Goal: Transaction & Acquisition: Subscribe to service/newsletter

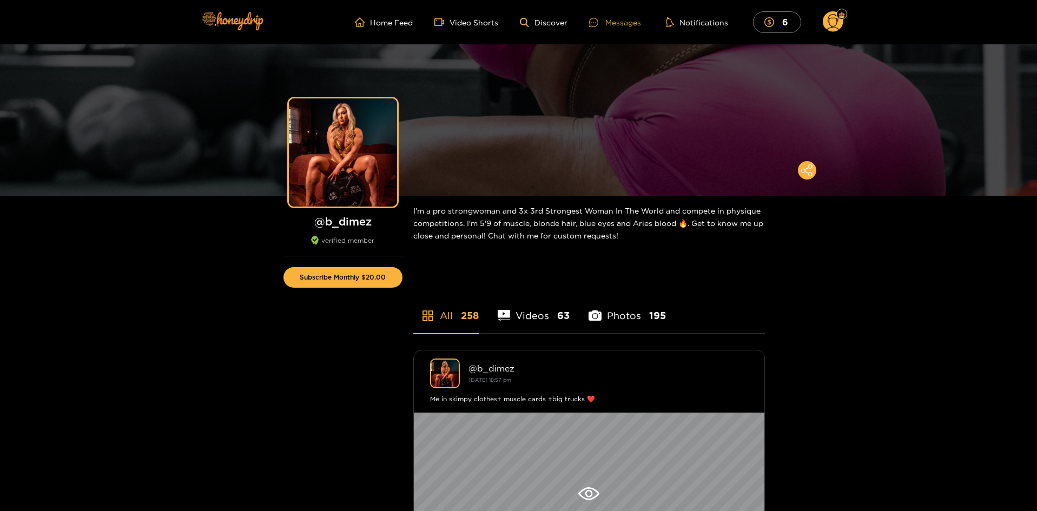
click at [626, 27] on div "Messages" at bounding box center [615, 22] width 52 height 12
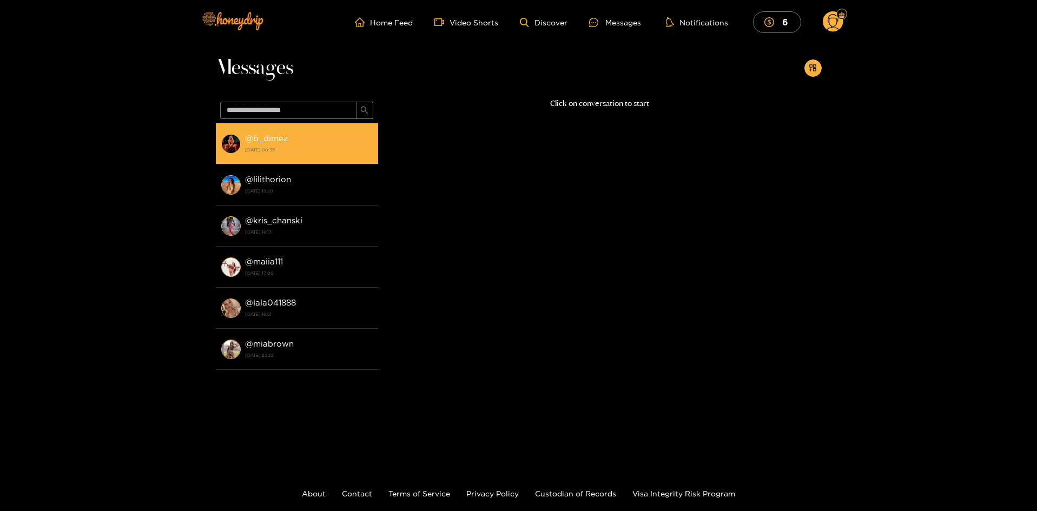
click at [319, 140] on div "@ b_dimez 8 August 2025 00:35" at bounding box center [309, 143] width 128 height 24
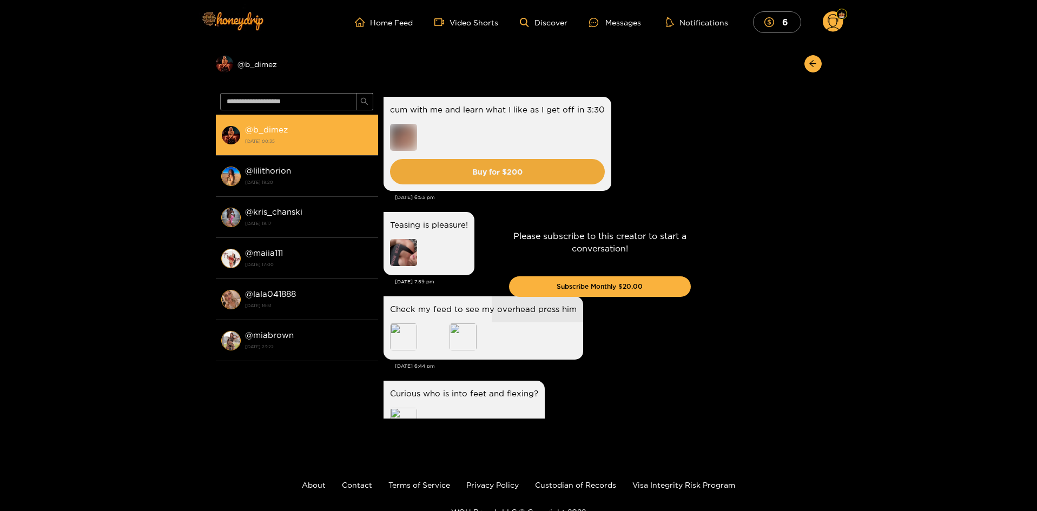
scroll to position [2129, 0]
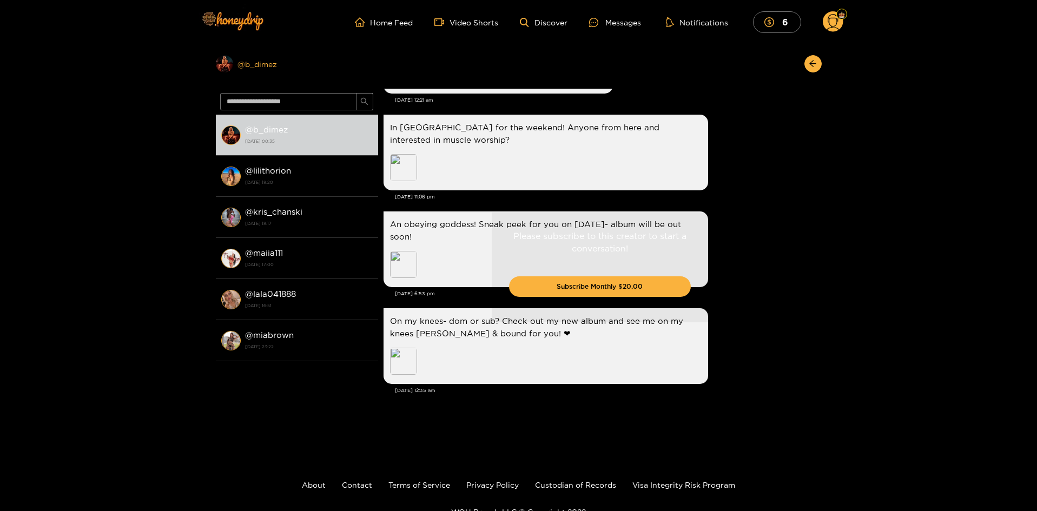
click at [246, 69] on div "Preview @ b_dimez" at bounding box center [297, 63] width 162 height 17
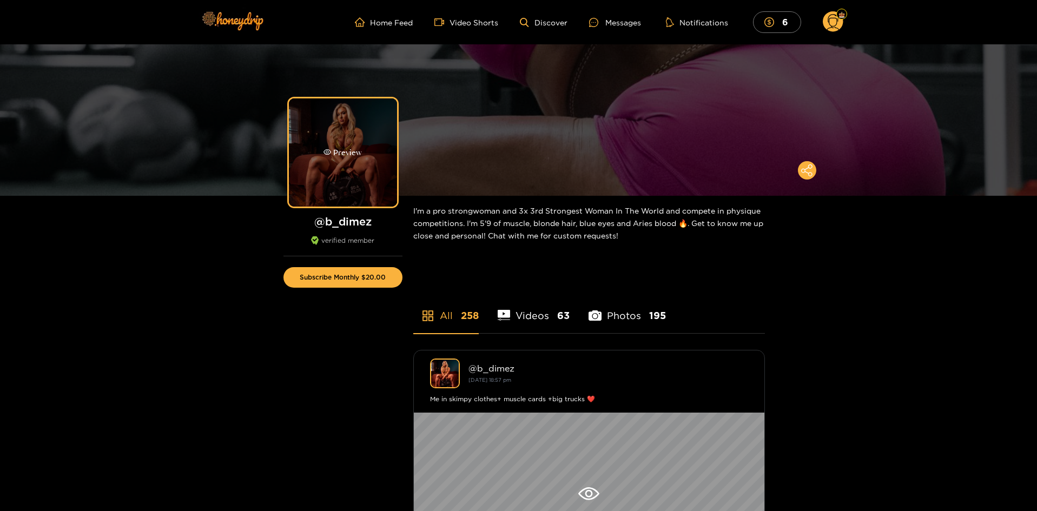
click at [385, 155] on div "Preview" at bounding box center [343, 152] width 108 height 108
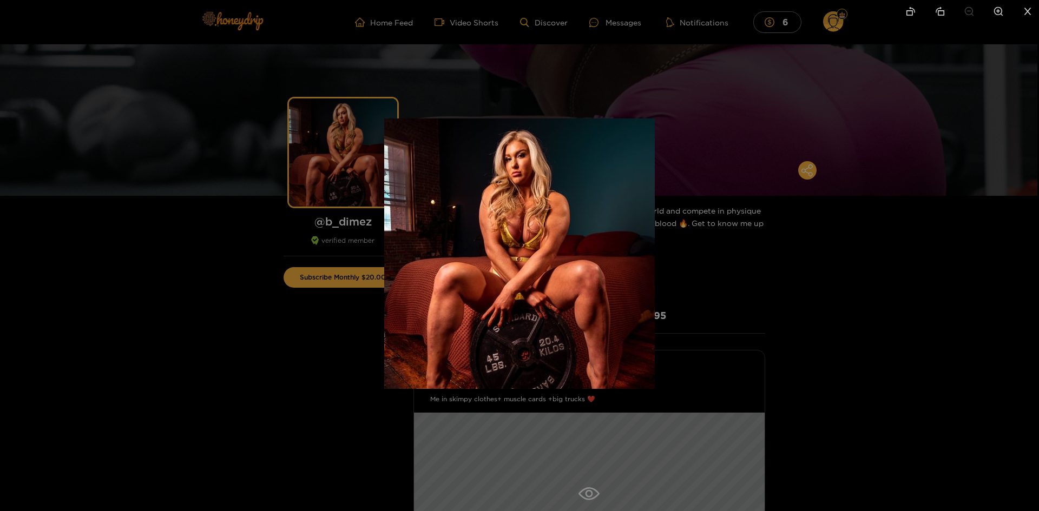
click at [231, 349] on div at bounding box center [519, 255] width 1039 height 511
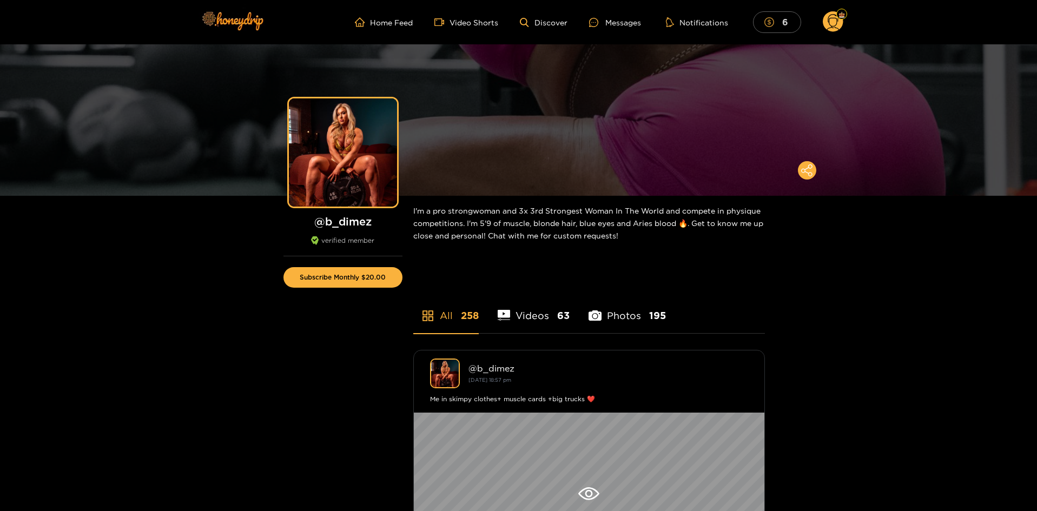
click at [784, 25] on mark "6" at bounding box center [785, 21] width 9 height 11
click at [373, 275] on button "Subscribe Monthly $20.00" at bounding box center [342, 277] width 119 height 21
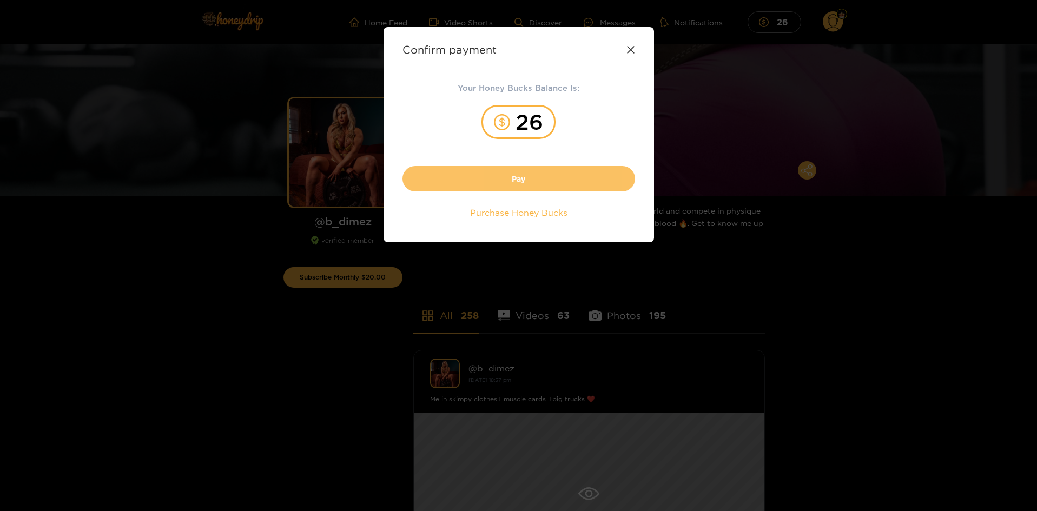
click at [522, 183] on button "Pay" at bounding box center [519, 178] width 233 height 25
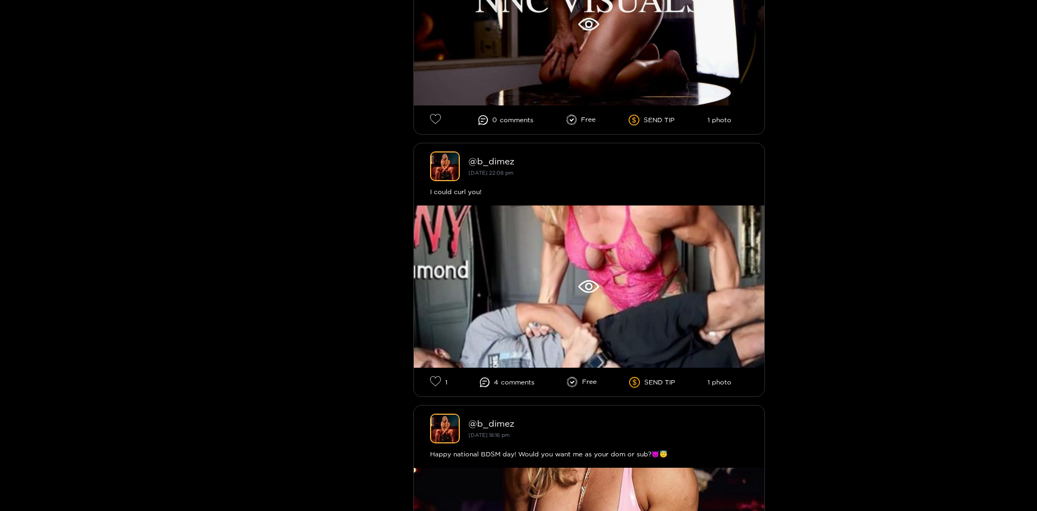
scroll to position [1363, 0]
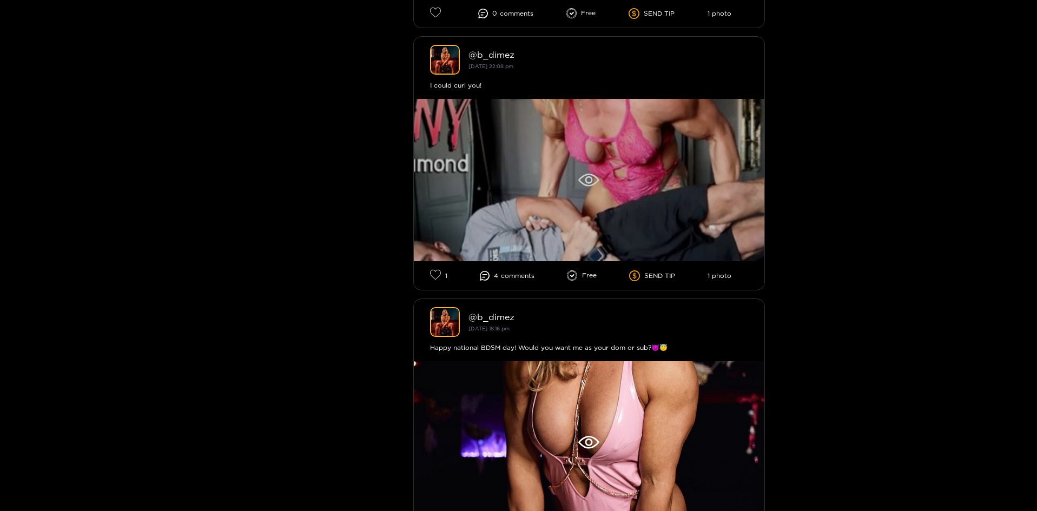
click at [537, 167] on div at bounding box center [589, 180] width 351 height 162
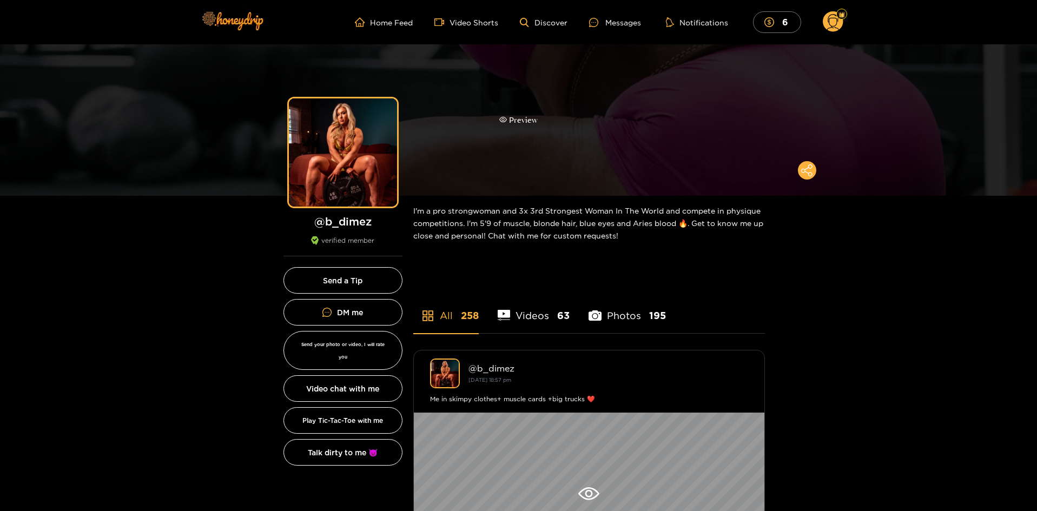
click at [101, 145] on div "Preview" at bounding box center [518, 119] width 1037 height 151
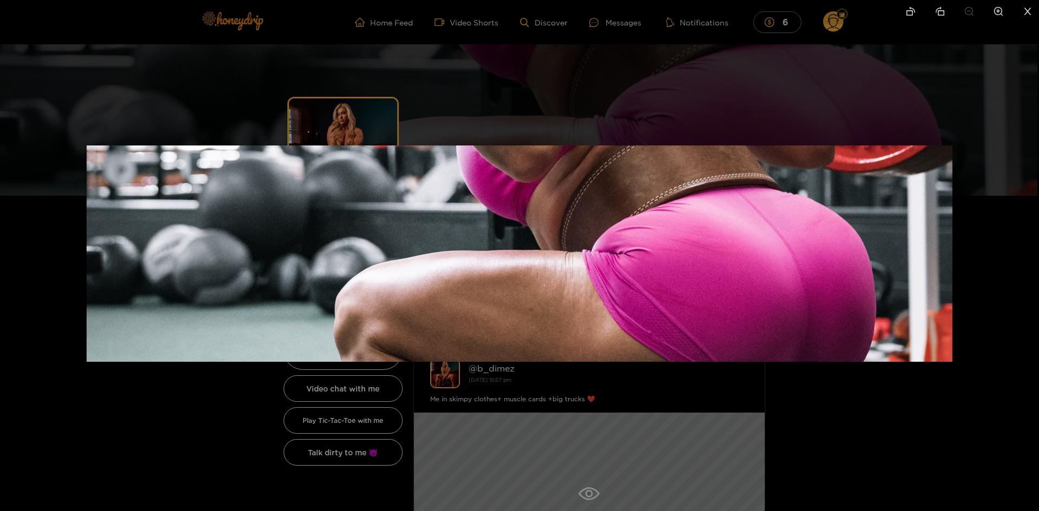
click at [94, 78] on div at bounding box center [519, 255] width 1039 height 511
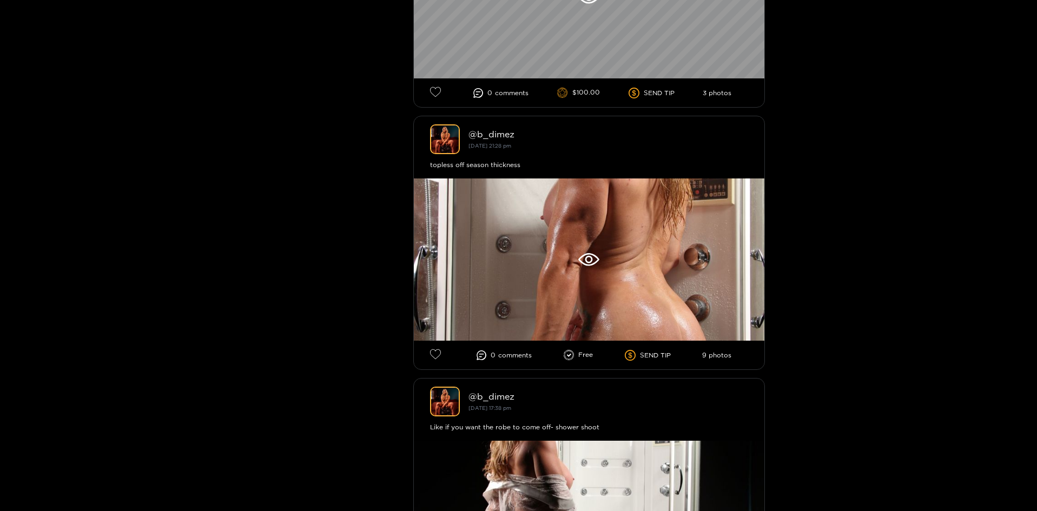
scroll to position [2597, 0]
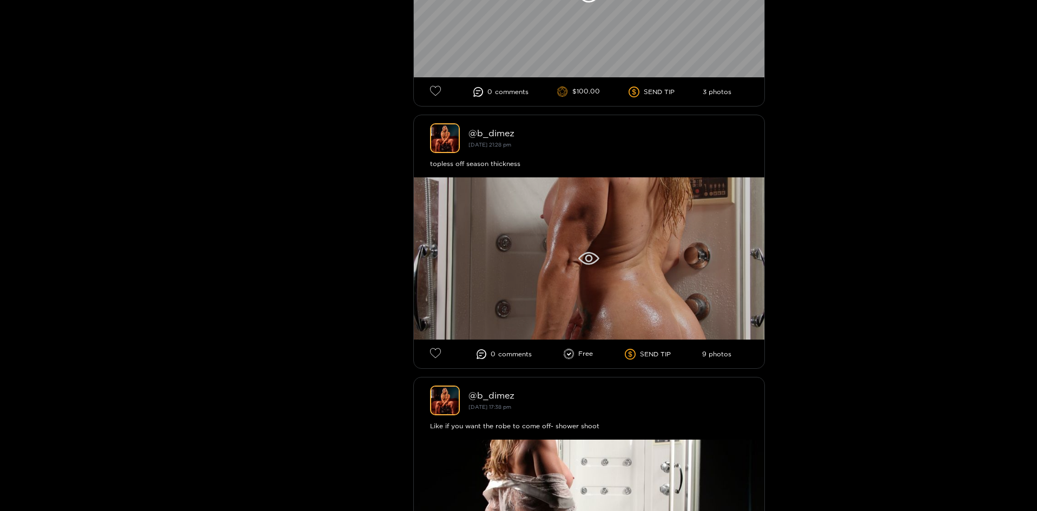
click at [503, 259] on div at bounding box center [589, 258] width 351 height 162
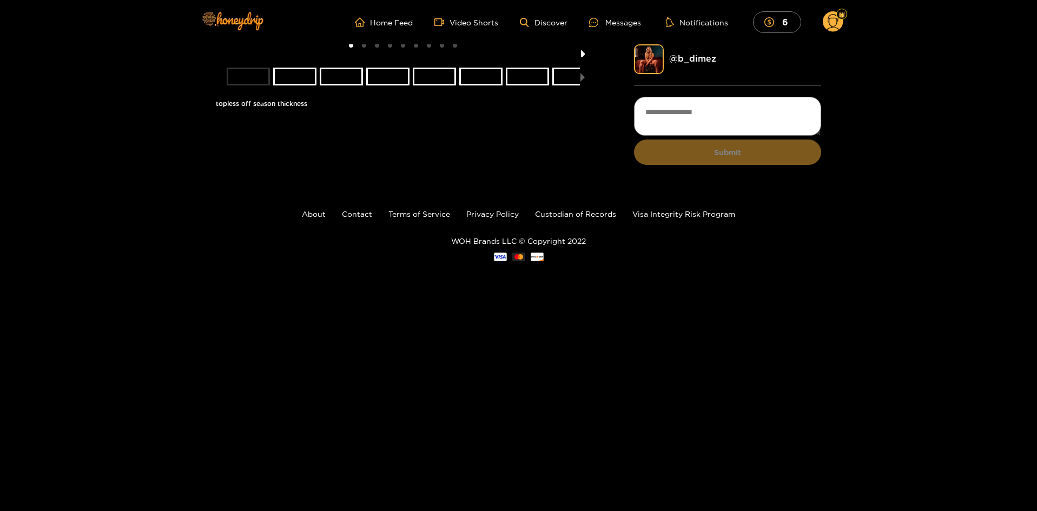
click at [583, 57] on button "next slide / item" at bounding box center [583, 50] width 15 height 12
click at [586, 57] on button "next slide / item" at bounding box center [583, 50] width 15 height 12
click at [583, 57] on button "next slide / item" at bounding box center [583, 50] width 15 height 12
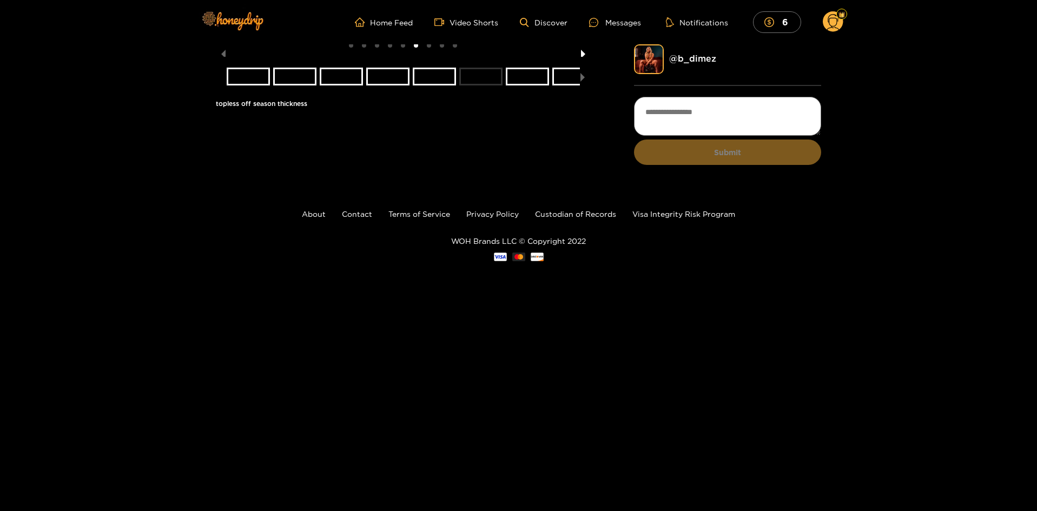
click at [585, 57] on button "next slide / item" at bounding box center [583, 50] width 15 height 12
click at [582, 57] on button "next slide / item" at bounding box center [583, 50] width 15 height 12
click at [582, 57] on li at bounding box center [403, 50] width 375 height 12
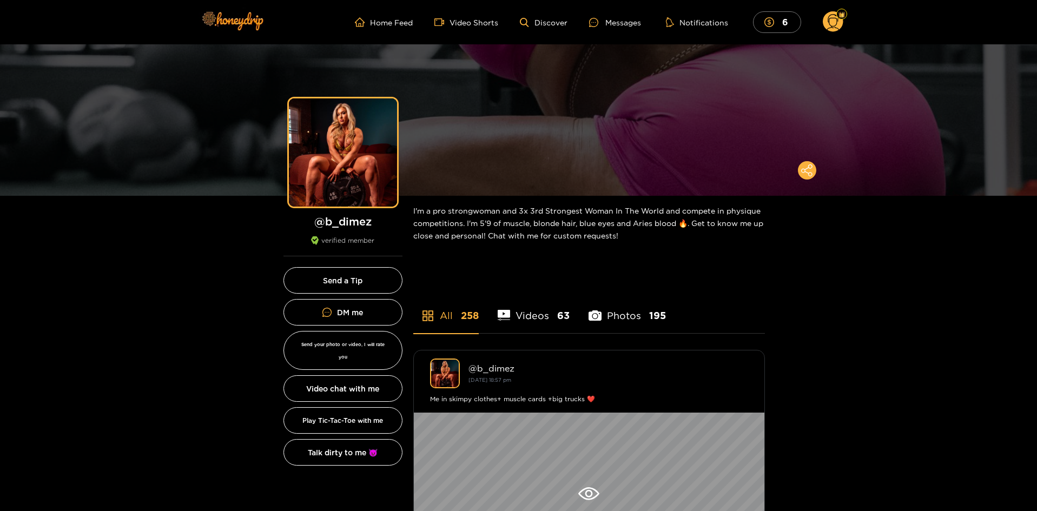
click at [636, 28] on div "Messages" at bounding box center [615, 22] width 52 height 12
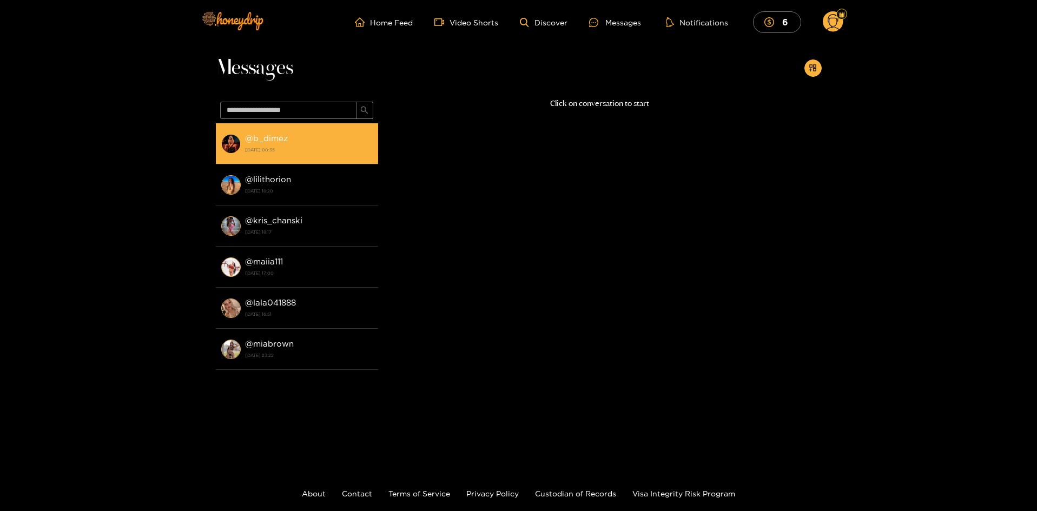
click at [319, 148] on strong "8 August 2025 00:35" at bounding box center [309, 150] width 128 height 10
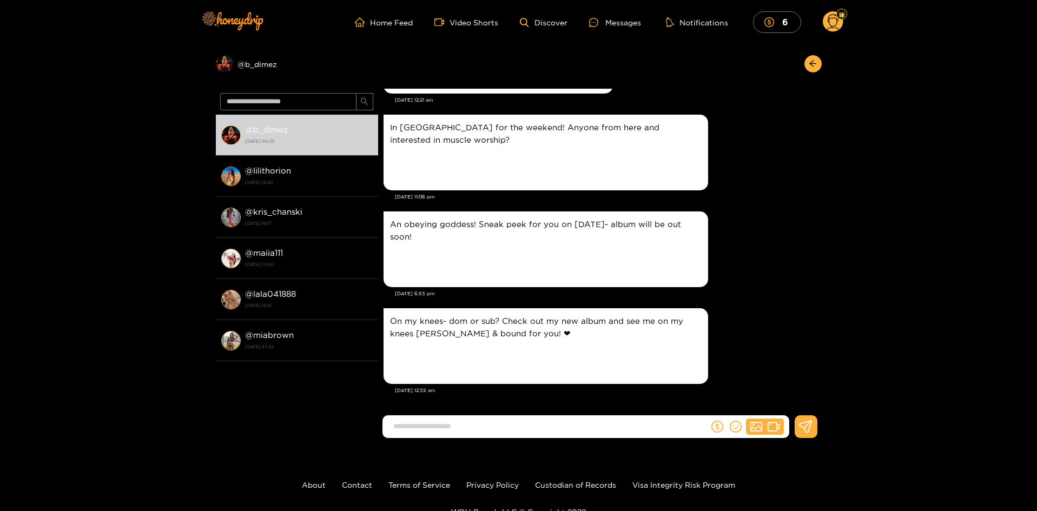
scroll to position [2129, 0]
click at [408, 357] on div "Preview" at bounding box center [403, 361] width 27 height 27
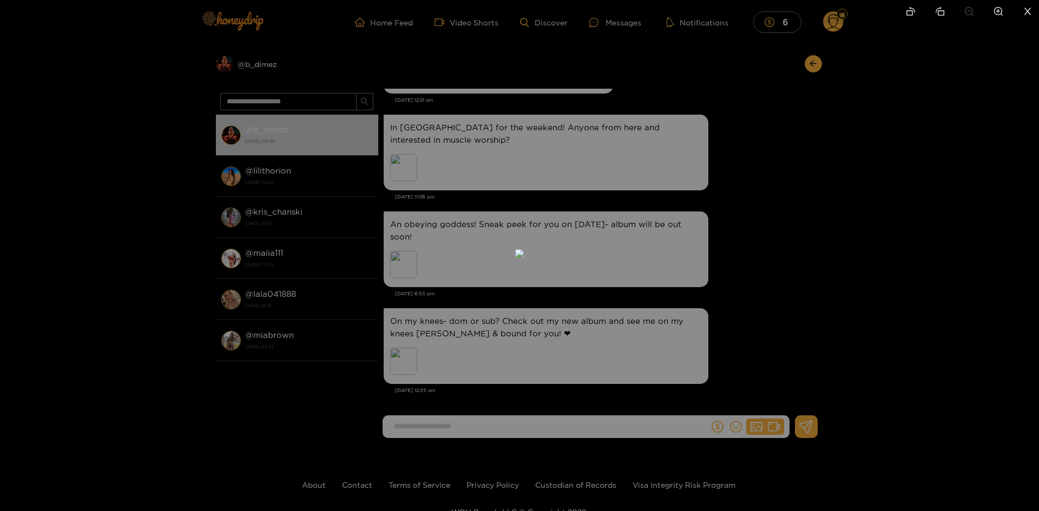
click at [164, 378] on div at bounding box center [519, 255] width 1039 height 511
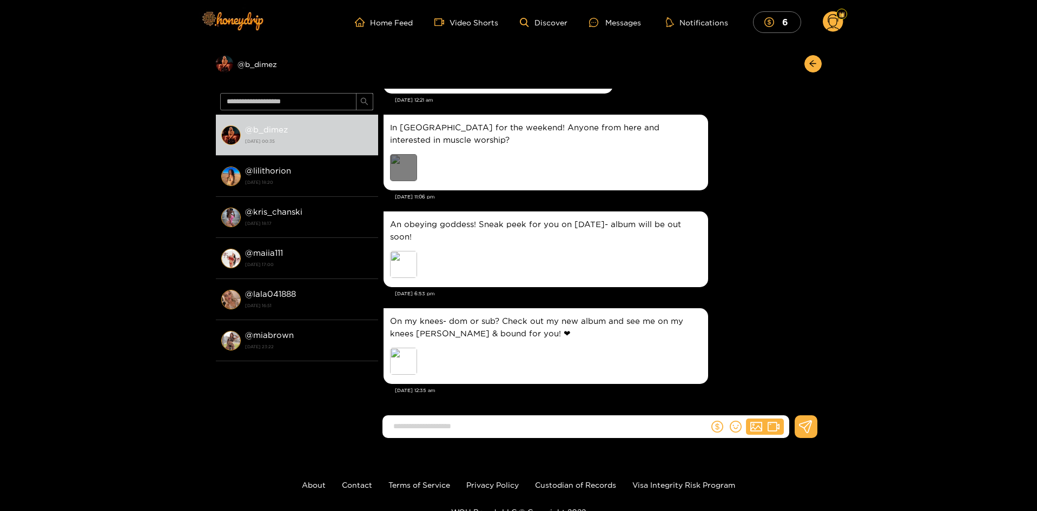
click at [407, 167] on div "Preview" at bounding box center [403, 167] width 27 height 27
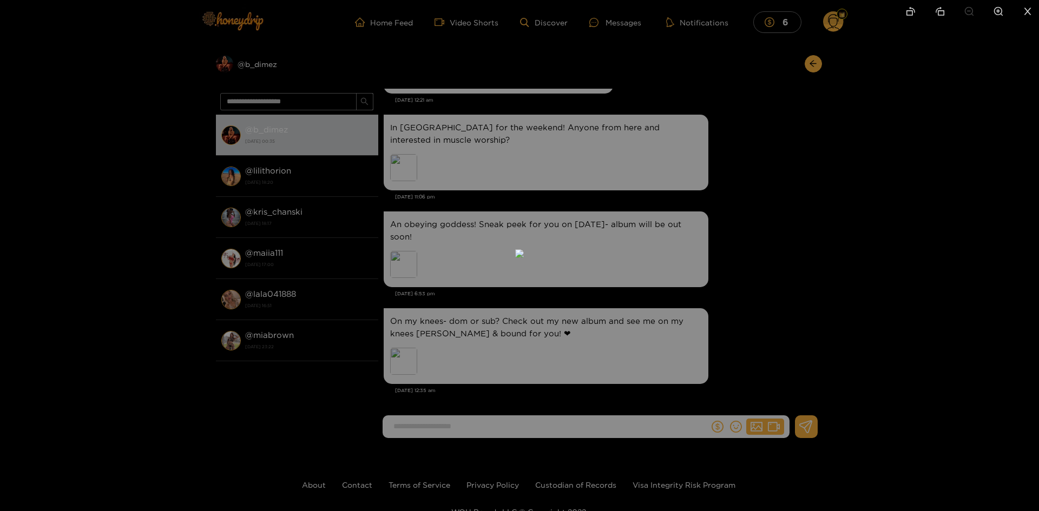
click at [96, 302] on div at bounding box center [519, 255] width 1039 height 511
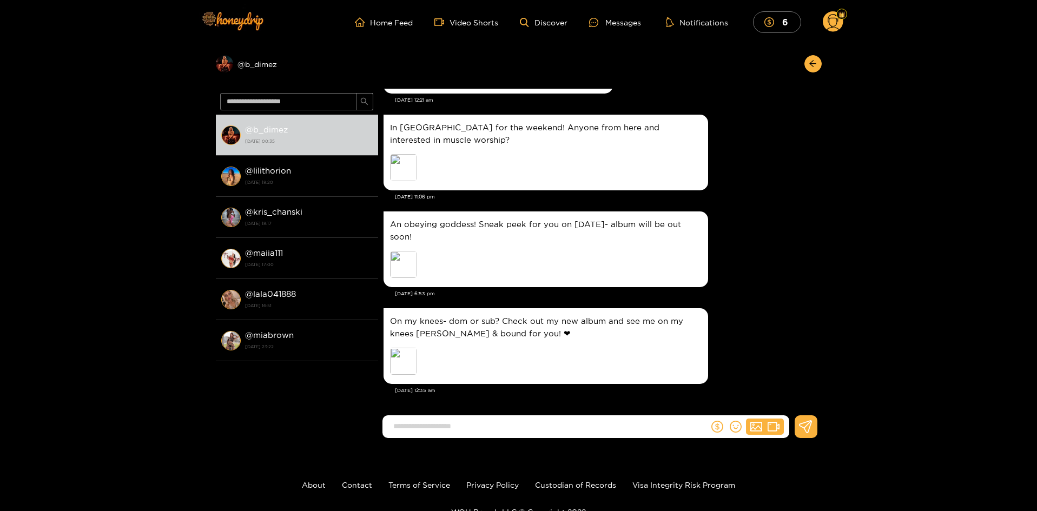
click at [744, 274] on div "An obeying goddess! Sneak peek for you on this Tuesday- album will be out soon!…" at bounding box center [600, 249] width 433 height 81
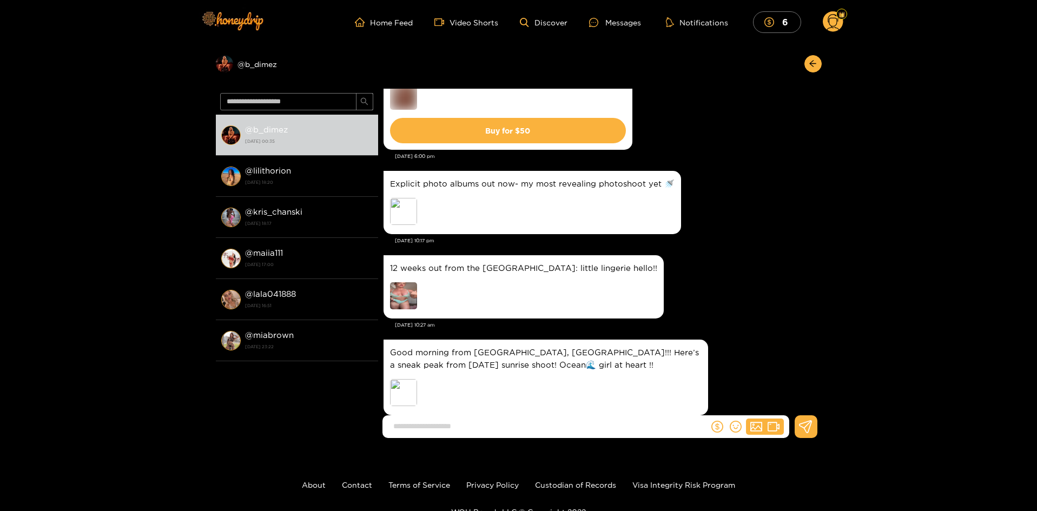
scroll to position [1502, 0]
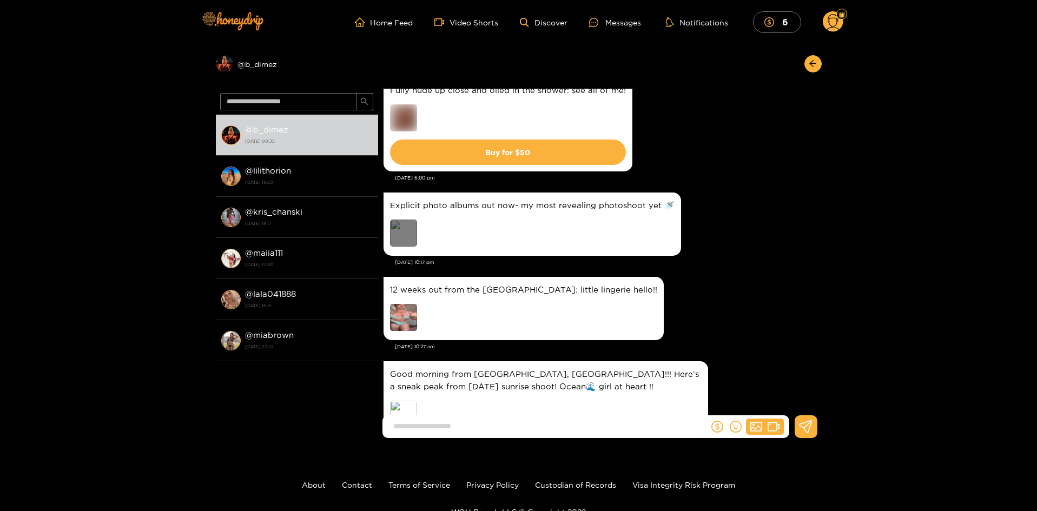
click at [413, 229] on div "Preview" at bounding box center [403, 233] width 27 height 27
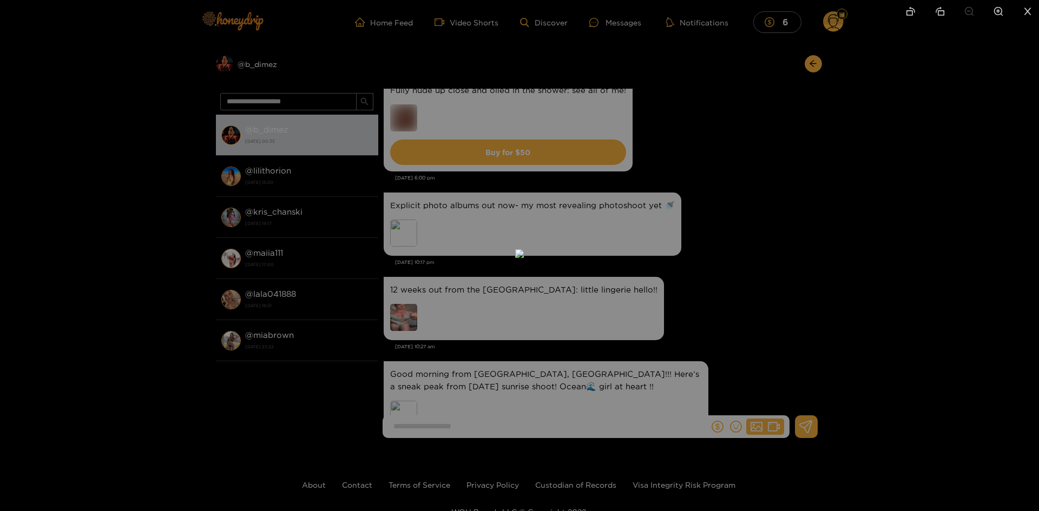
click at [110, 288] on div at bounding box center [519, 255] width 1039 height 511
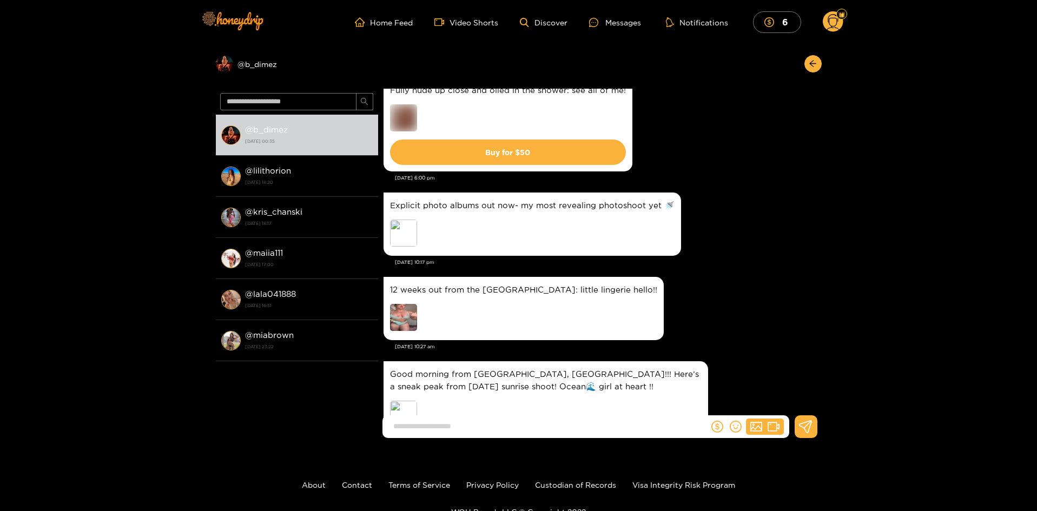
click at [728, 235] on div "Explicit photo albums out now- my most revealing photoshoot yet 🚿 Preview" at bounding box center [600, 224] width 433 height 69
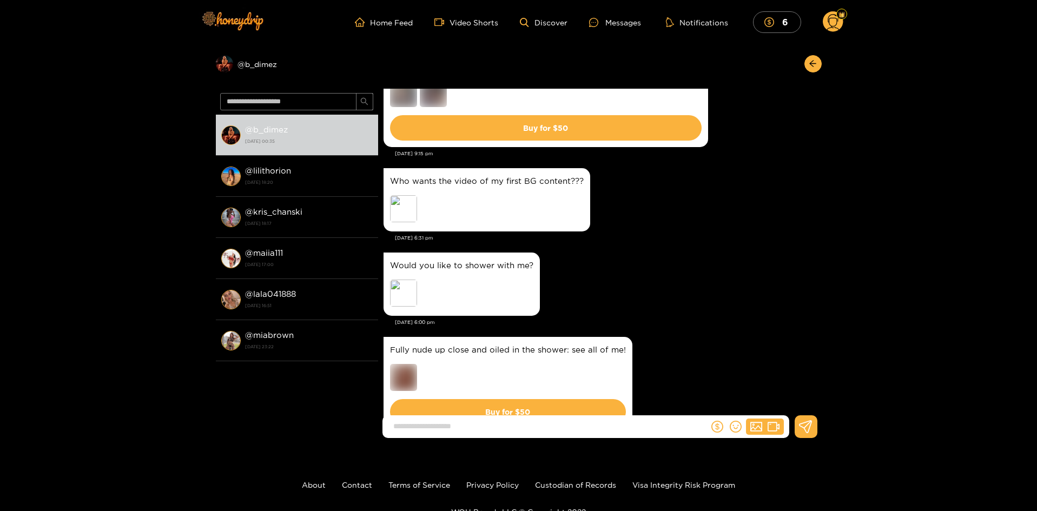
scroll to position [1221, 0]
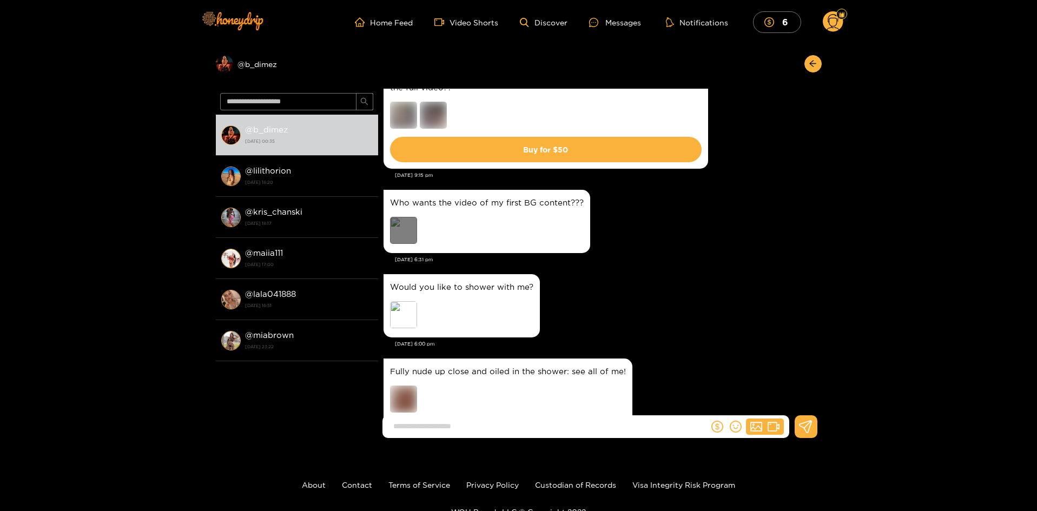
click at [405, 229] on div "Preview" at bounding box center [403, 230] width 27 height 27
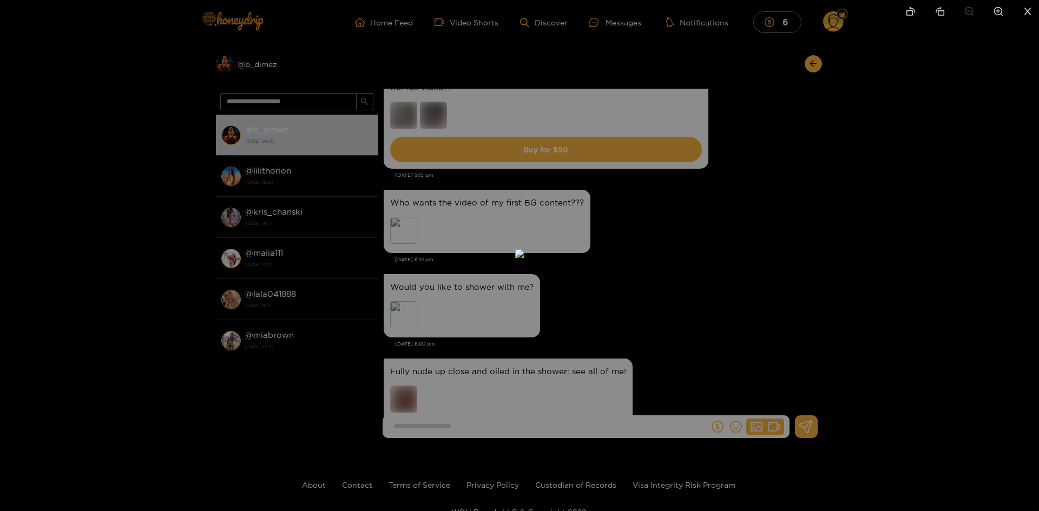
click at [134, 337] on div at bounding box center [519, 255] width 1039 height 511
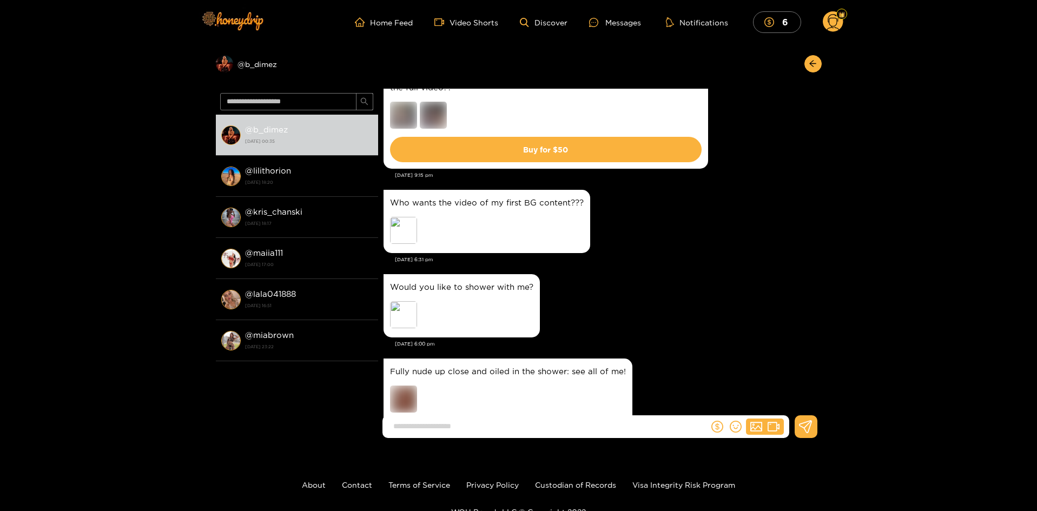
click at [728, 242] on div "Who wants the video of my first BG content??? Preview" at bounding box center [600, 221] width 433 height 69
click at [785, 226] on div "Who wants the video of my first BG content??? Preview" at bounding box center [600, 221] width 433 height 69
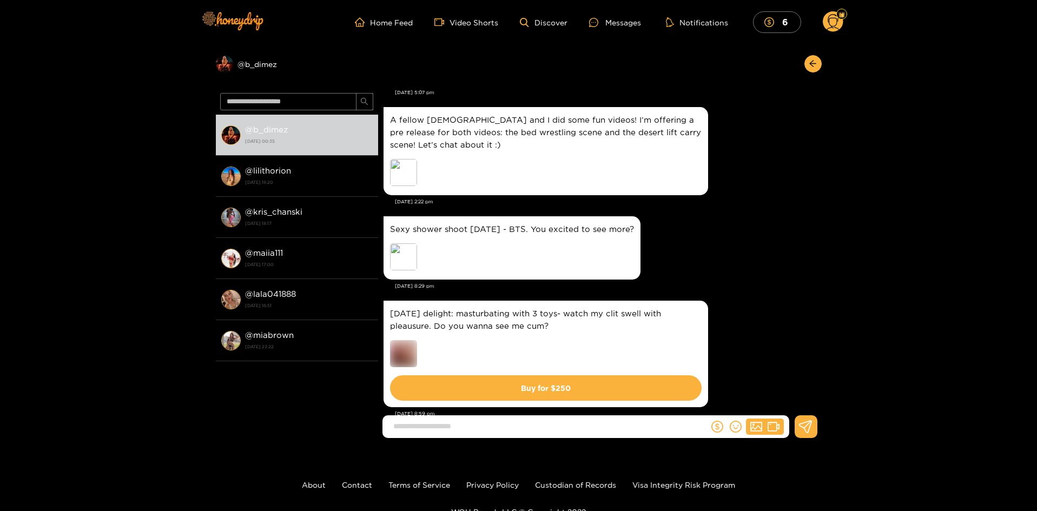
scroll to position [853, 0]
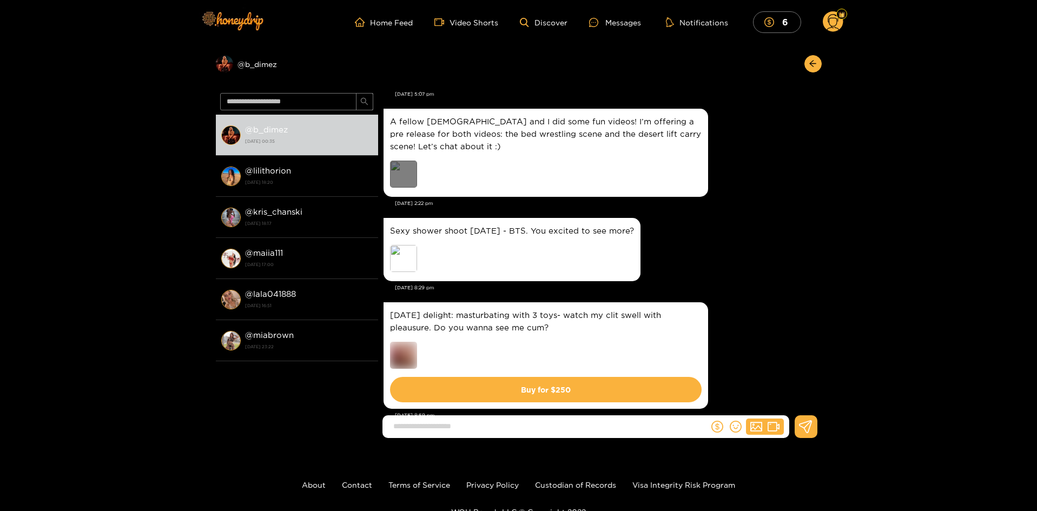
click at [406, 177] on div "Preview" at bounding box center [403, 174] width 27 height 27
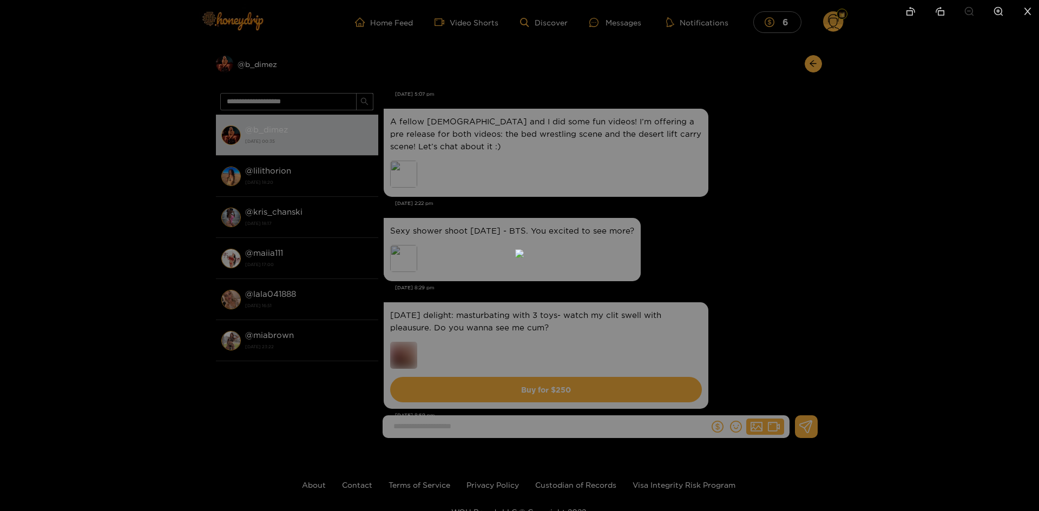
click at [1025, 16] on icon "close" at bounding box center [1028, 11] width 10 height 10
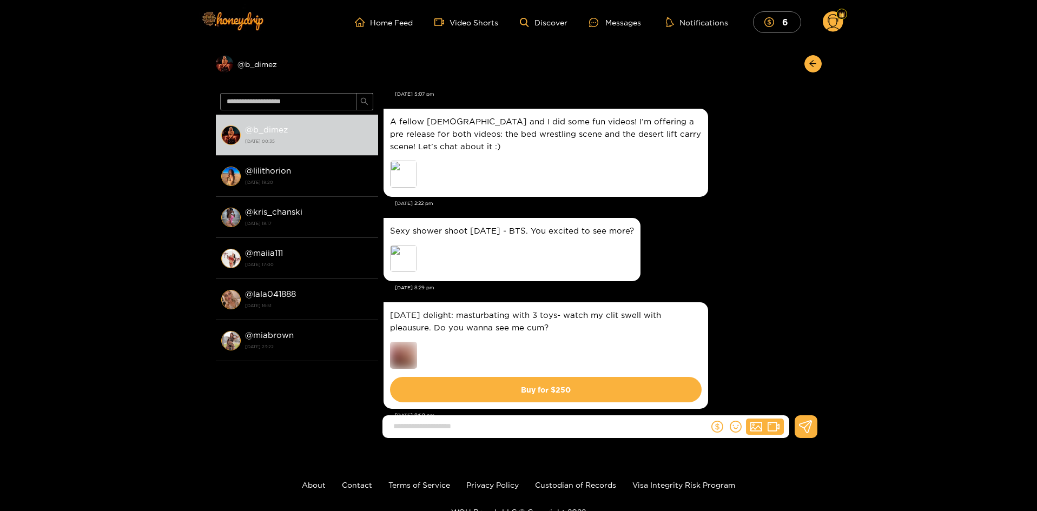
click at [762, 253] on div "Sexy shower shoot today - BTS. You excited to see more? Preview" at bounding box center [600, 249] width 433 height 69
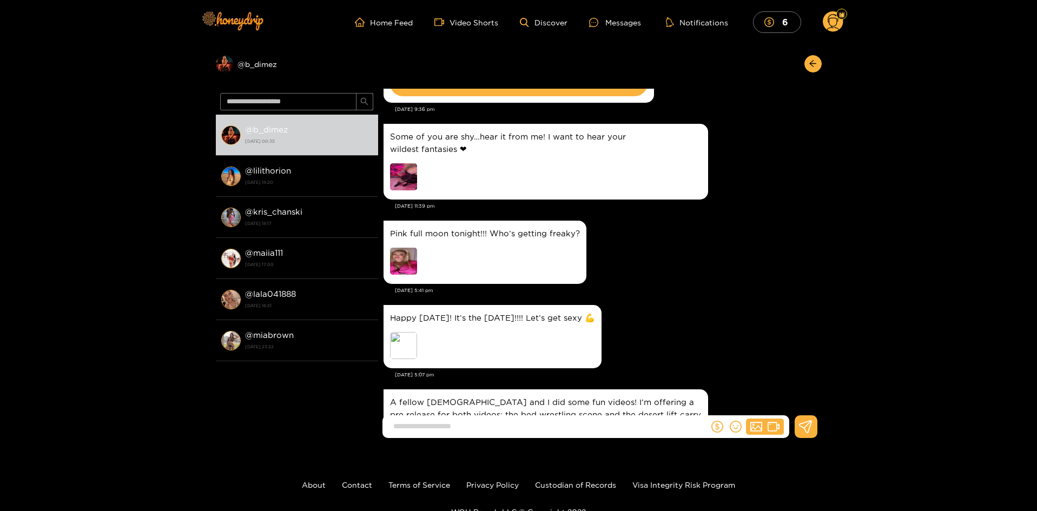
scroll to position [571, 0]
click at [404, 174] on img at bounding box center [403, 177] width 27 height 27
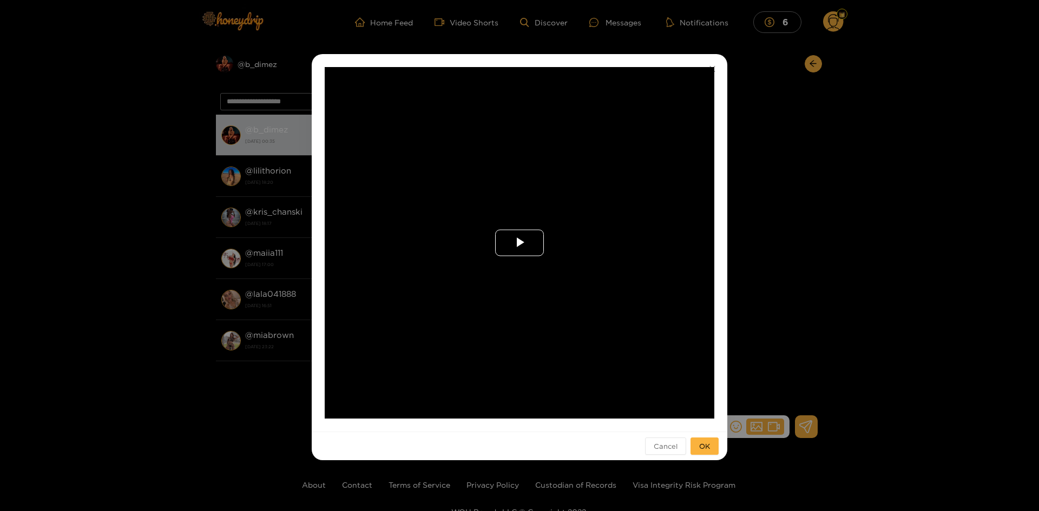
click at [519, 243] on span "Video Player" at bounding box center [519, 243] width 0 height 0
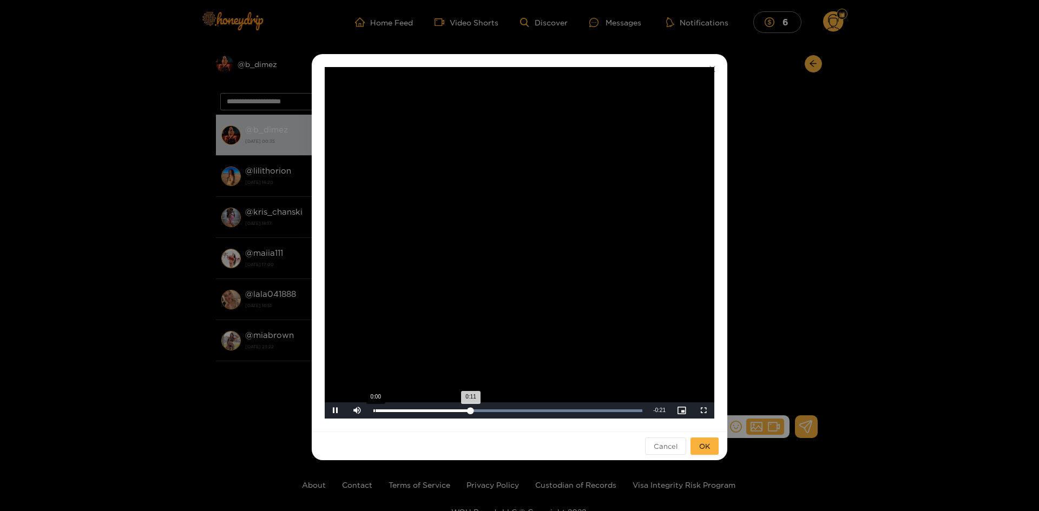
click at [375, 412] on div "Loaded : 100.00% 0:00 0:11" at bounding box center [508, 411] width 280 height 16
click at [335, 411] on span "Video Player" at bounding box center [335, 411] width 0 height 0
click at [374, 411] on div "0:00" at bounding box center [374, 411] width 1 height 3
click at [335, 411] on span "Video Player" at bounding box center [335, 411] width 0 height 0
click at [663, 447] on span "Cancel" at bounding box center [666, 446] width 24 height 11
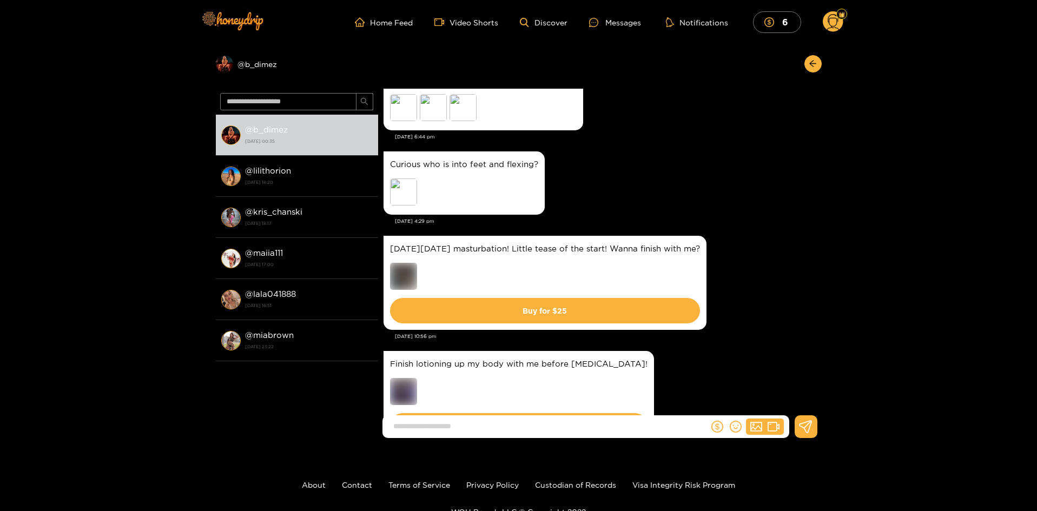
scroll to position [225, 0]
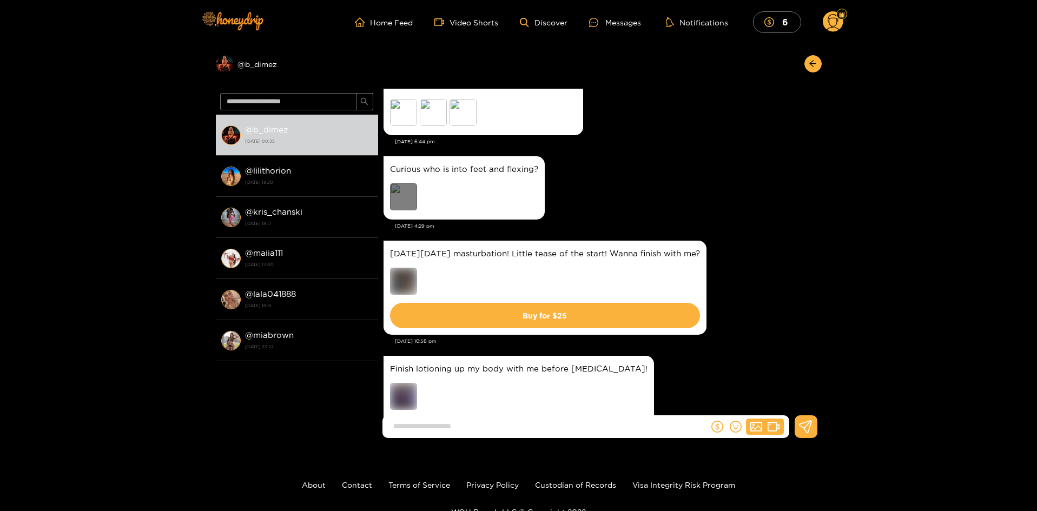
click at [408, 189] on div "Preview" at bounding box center [403, 196] width 27 height 27
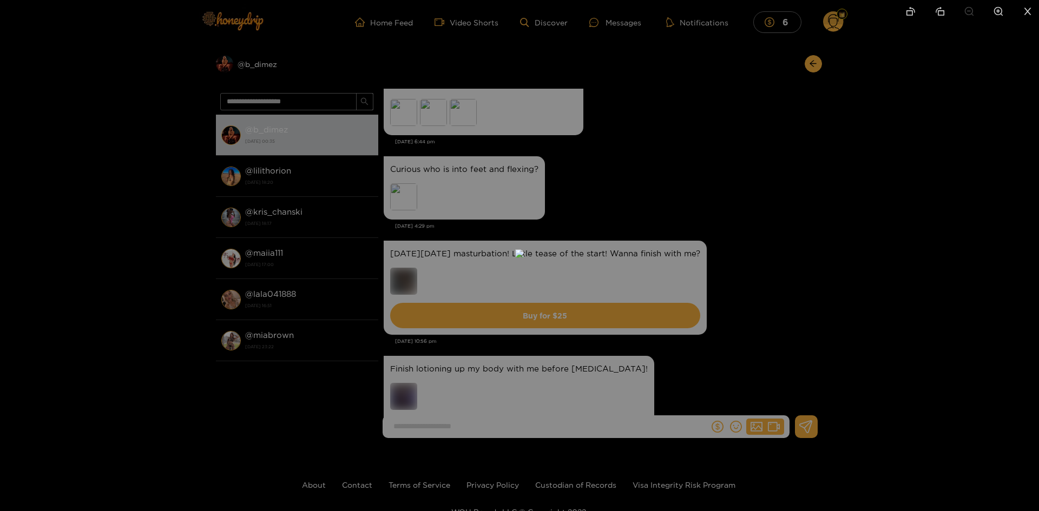
click at [915, 229] on div at bounding box center [519, 255] width 1039 height 511
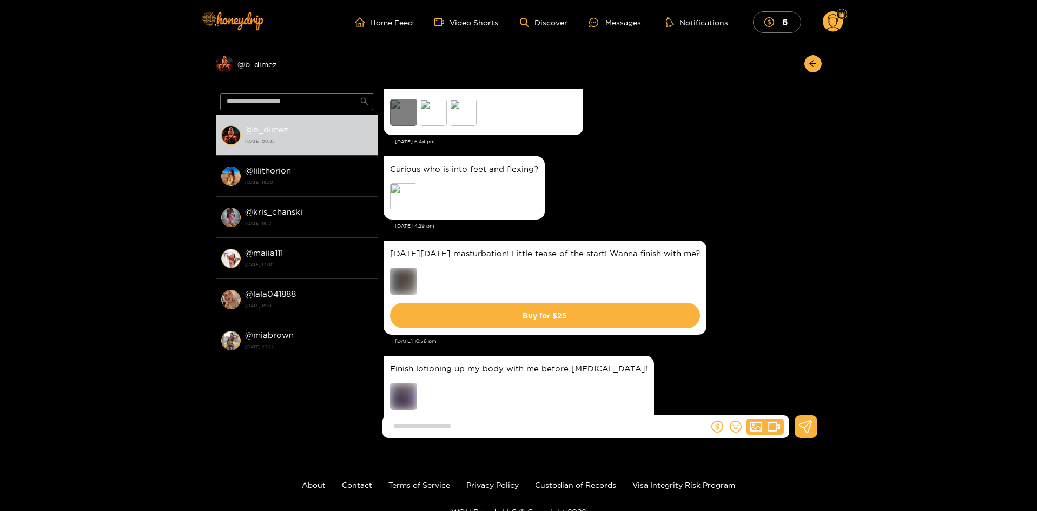
click at [403, 115] on div "Preview" at bounding box center [403, 112] width 27 height 27
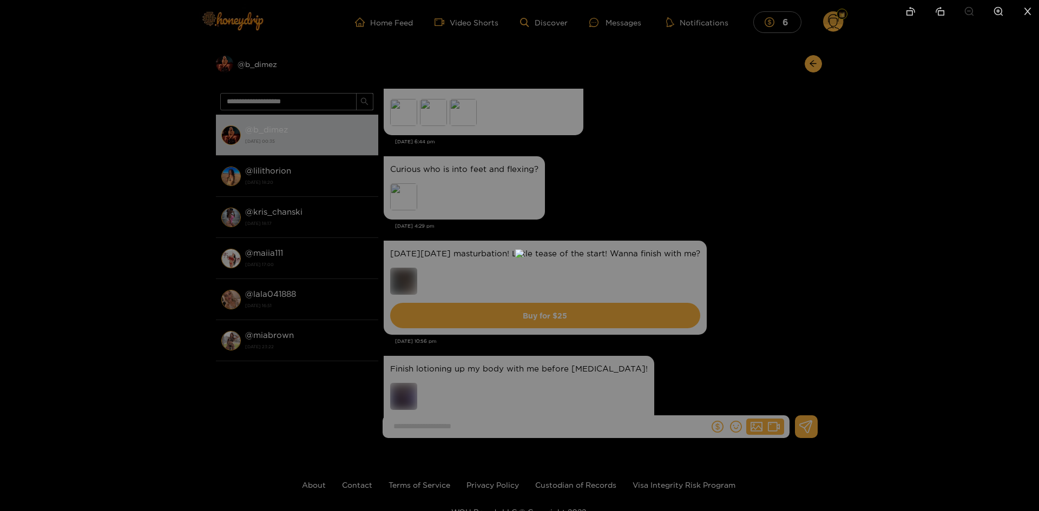
click at [975, 254] on div at bounding box center [519, 255] width 1039 height 511
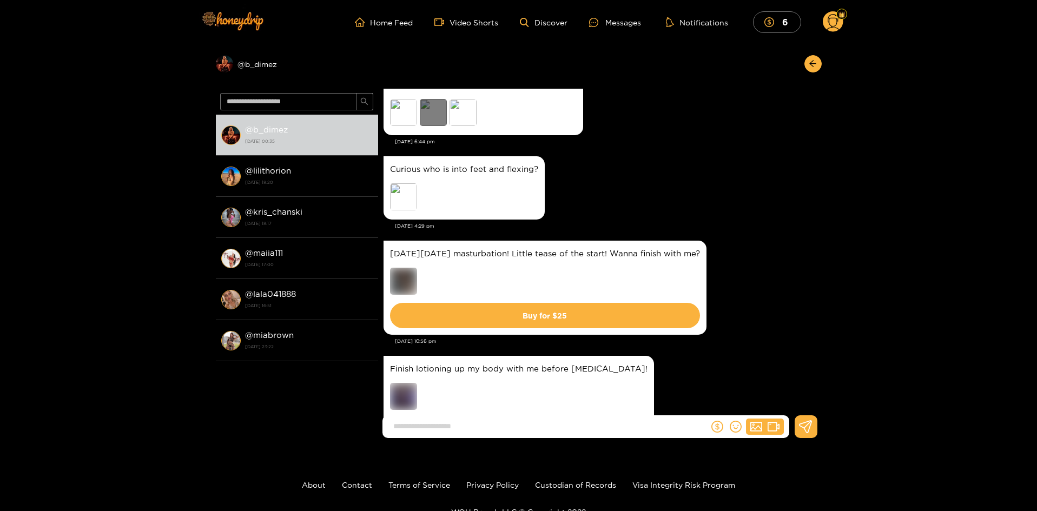
click at [431, 112] on div "Preview" at bounding box center [433, 112] width 27 height 27
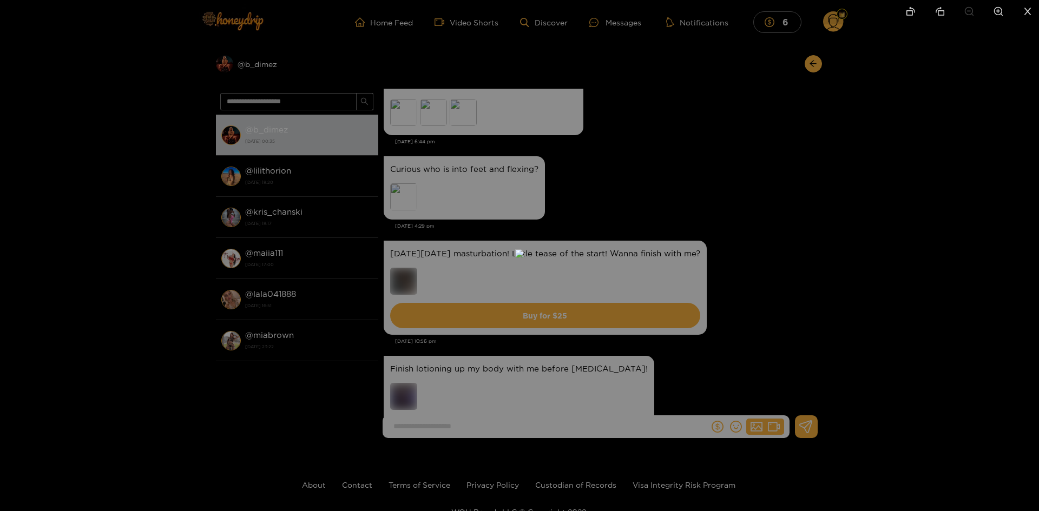
click at [779, 204] on div at bounding box center [519, 255] width 1039 height 511
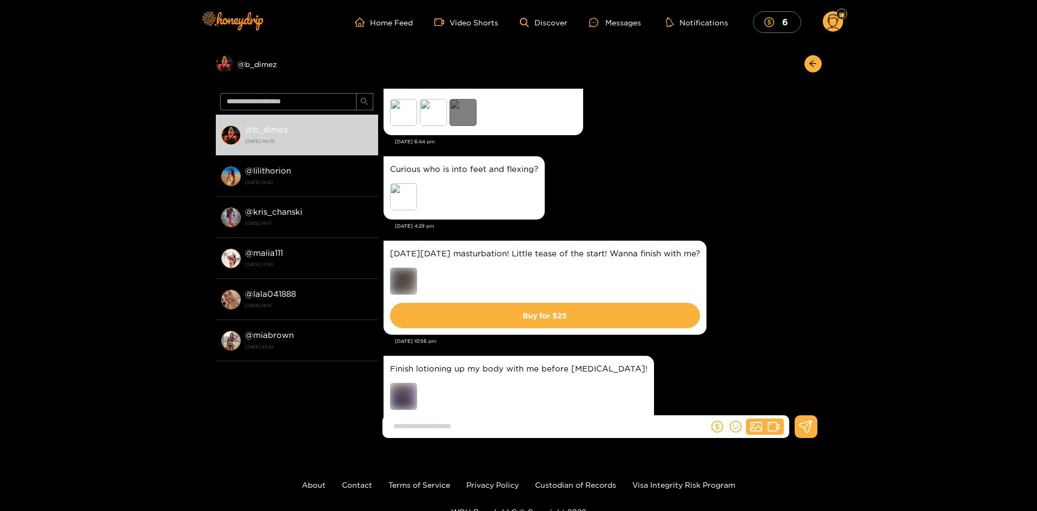
click at [468, 118] on div "Preview" at bounding box center [463, 112] width 27 height 27
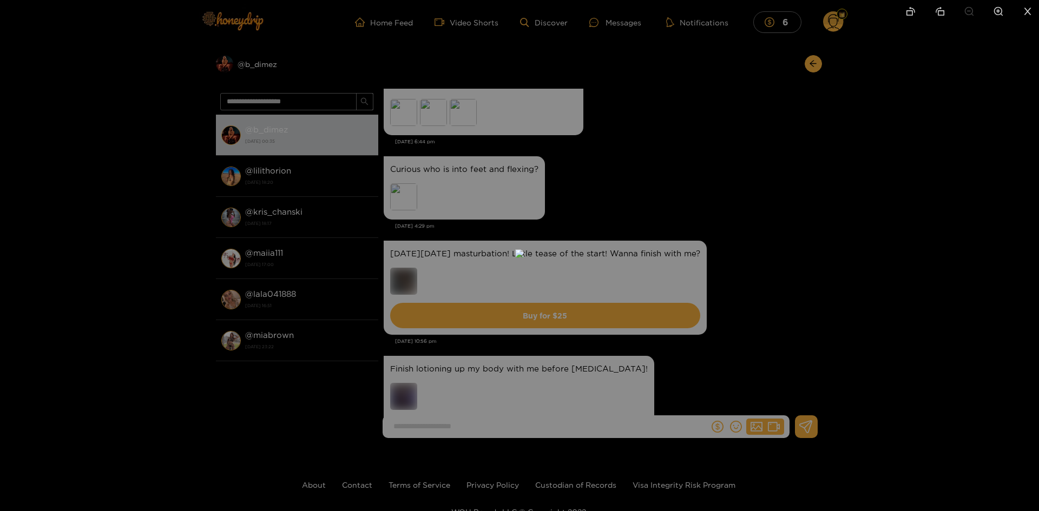
click at [759, 185] on div at bounding box center [519, 255] width 1039 height 511
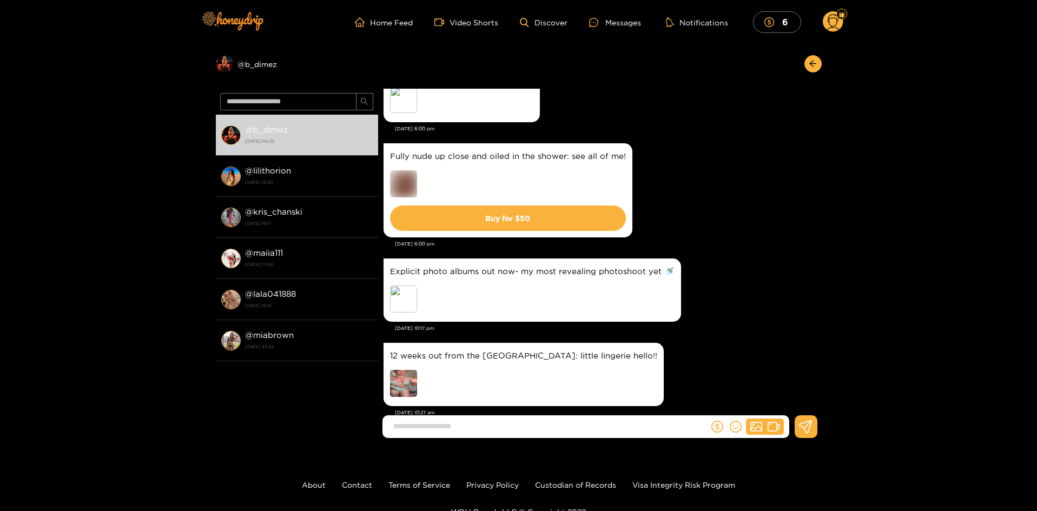
scroll to position [4699, 0]
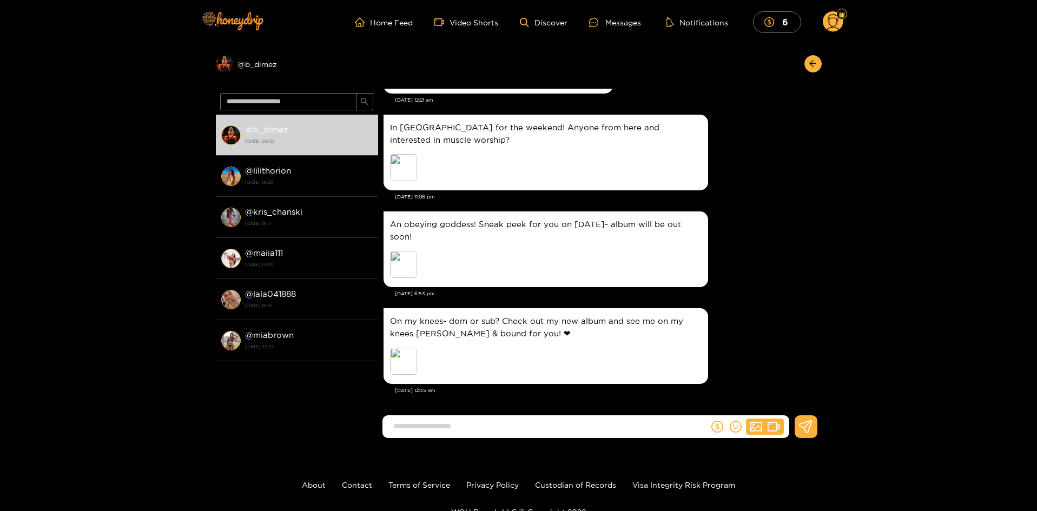
click at [611, 427] on input at bounding box center [548, 427] width 321 height 18
click at [264, 63] on div "Preview @ b_dimez" at bounding box center [297, 63] width 162 height 17
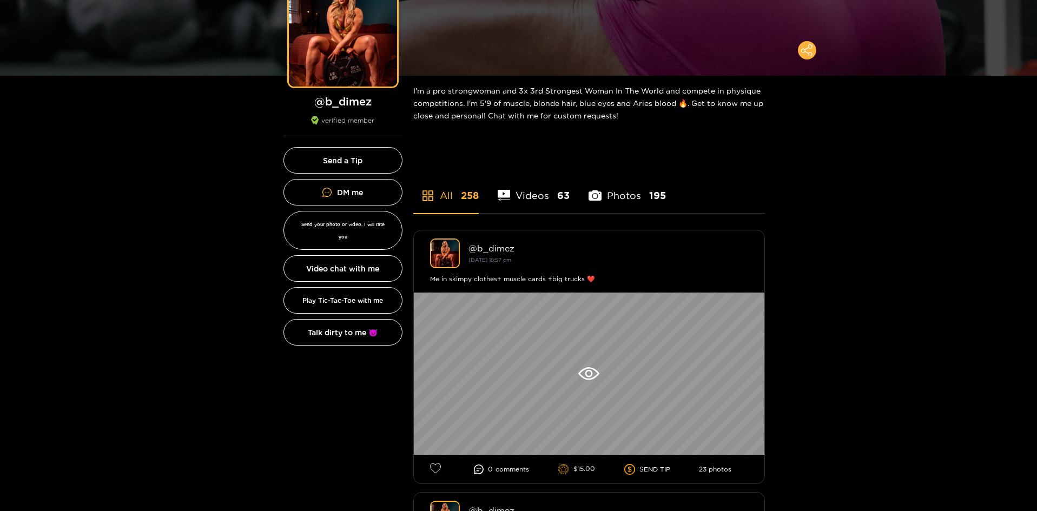
scroll to position [173, 0]
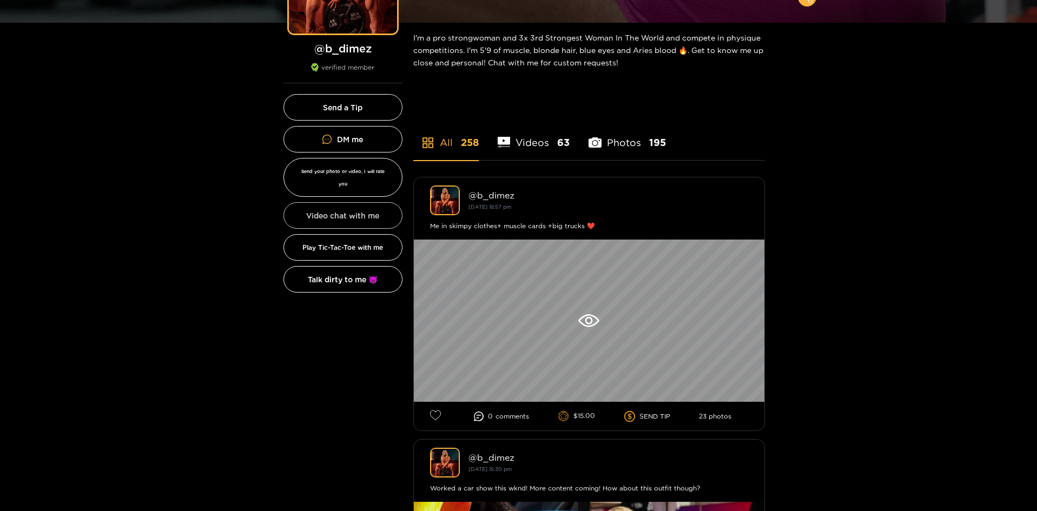
click at [311, 202] on button "Video chat with me" at bounding box center [342, 215] width 119 height 27
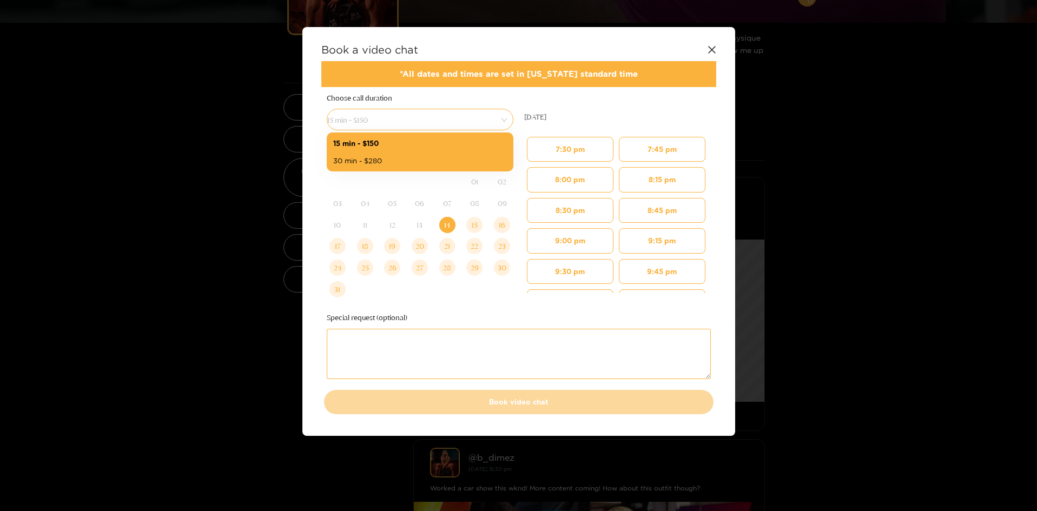
click at [504, 118] on span "15 min - $150" at bounding box center [420, 119] width 186 height 15
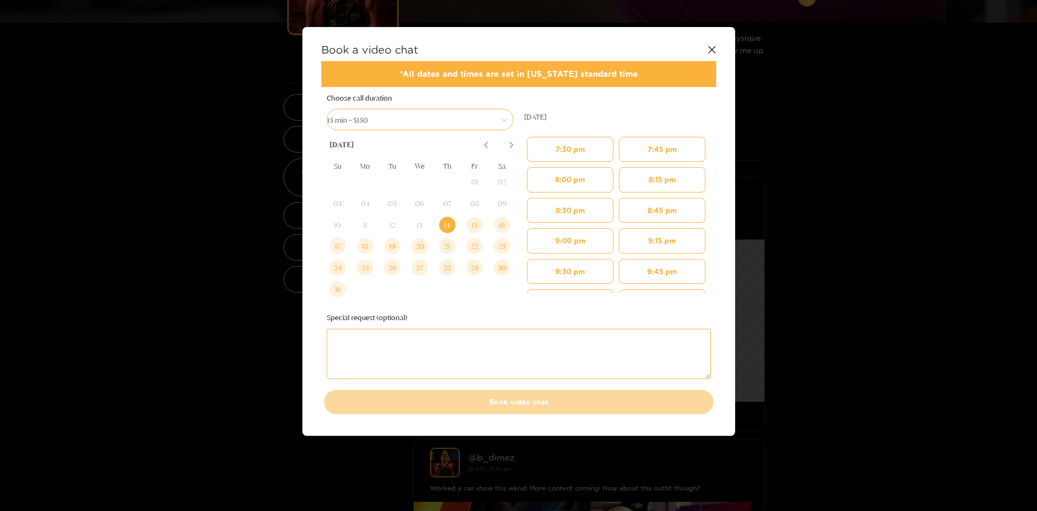
click at [504, 118] on span "15 min - $150" at bounding box center [420, 119] width 186 height 15
click at [477, 223] on div "15" at bounding box center [474, 225] width 16 height 16
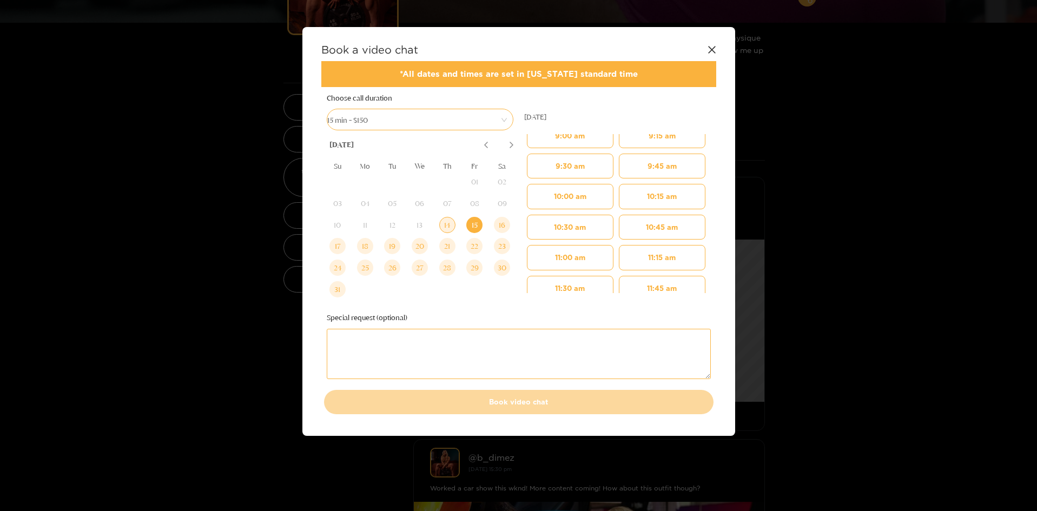
scroll to position [569, 0]
click at [714, 49] on icon at bounding box center [712, 49] width 9 height 9
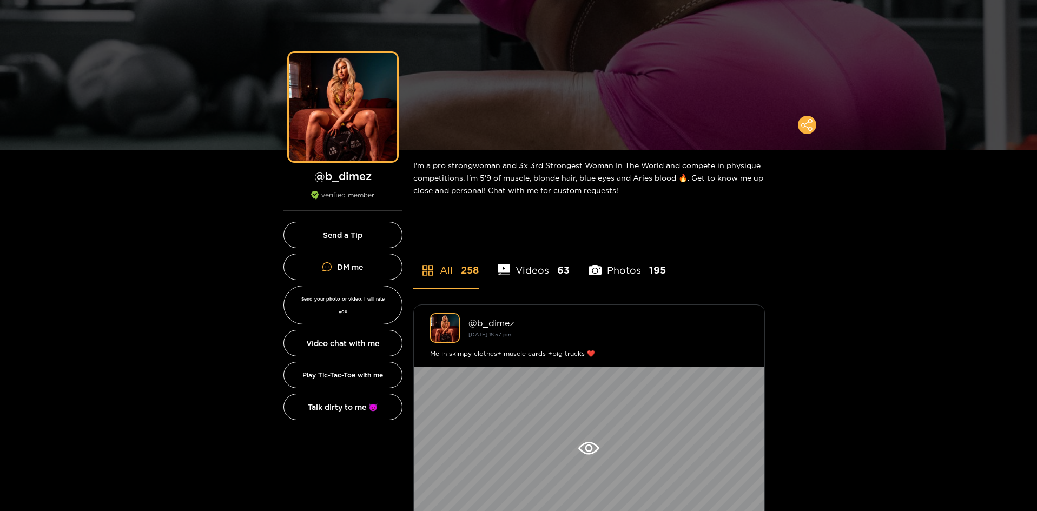
scroll to position [0, 0]
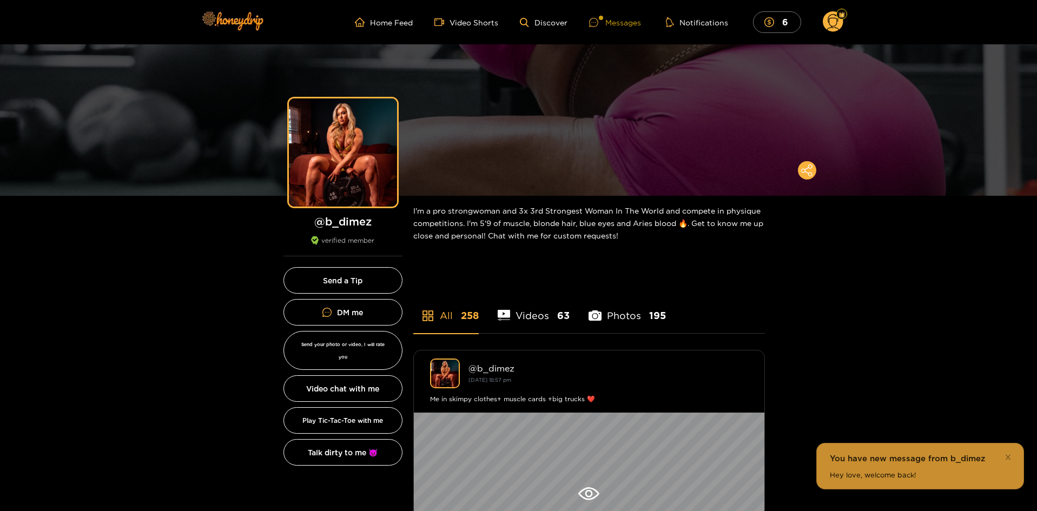
click at [630, 28] on div "Messages" at bounding box center [615, 22] width 52 height 12
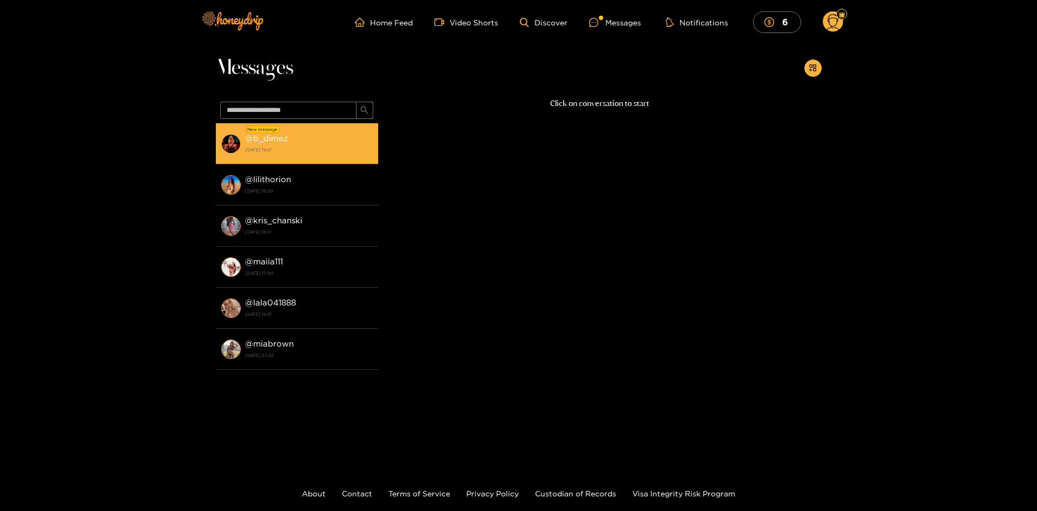
click at [337, 142] on div "@ b_dimez 14 August 2025 19:21" at bounding box center [309, 143] width 128 height 24
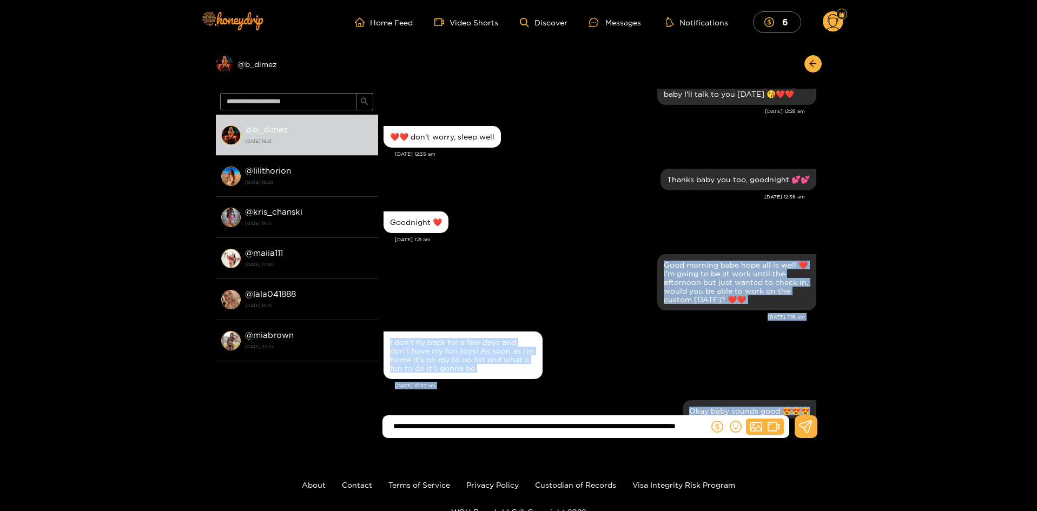
scroll to position [5044, 0]
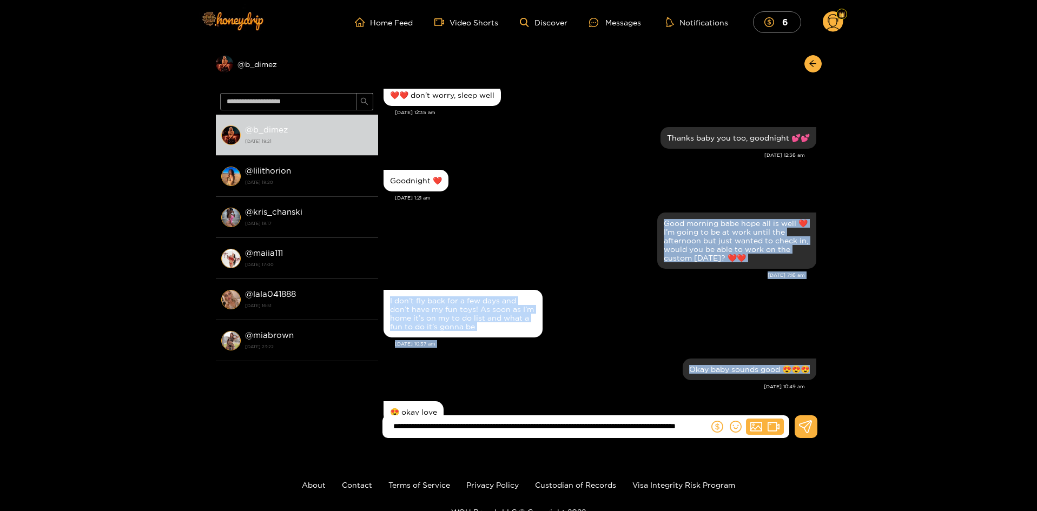
drag, startPoint x: 822, startPoint y: 206, endPoint x: 828, endPoint y: 353, distance: 147.3
click at [828, 353] on div "Preview @ b_dimez @ b_dimez 14 August 2025 19:21 @ lilithorion 2 November 2024 …" at bounding box center [518, 245] width 1037 height 403
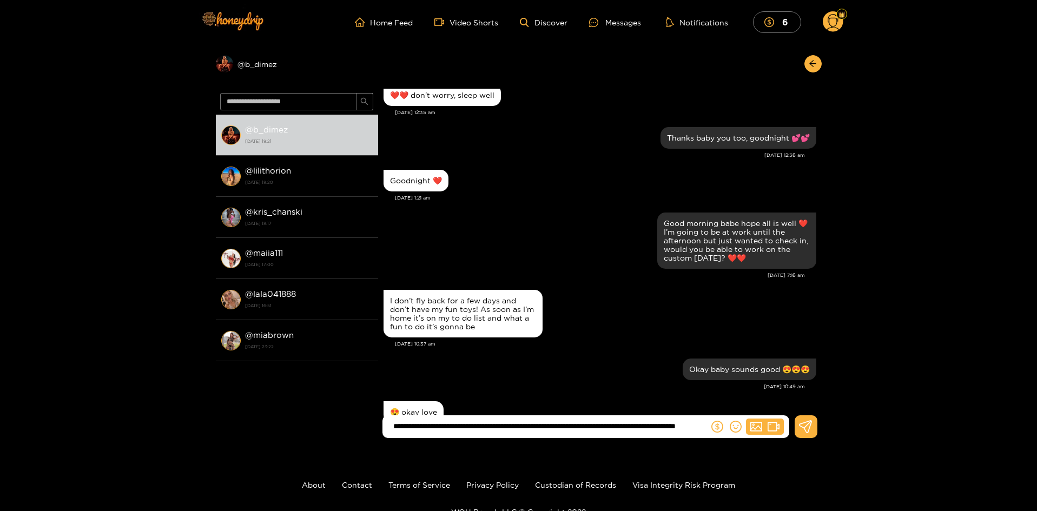
click at [748, 190] on div "Goodnight ❤️ Nov. 3, 1:21 am" at bounding box center [600, 188] width 433 height 43
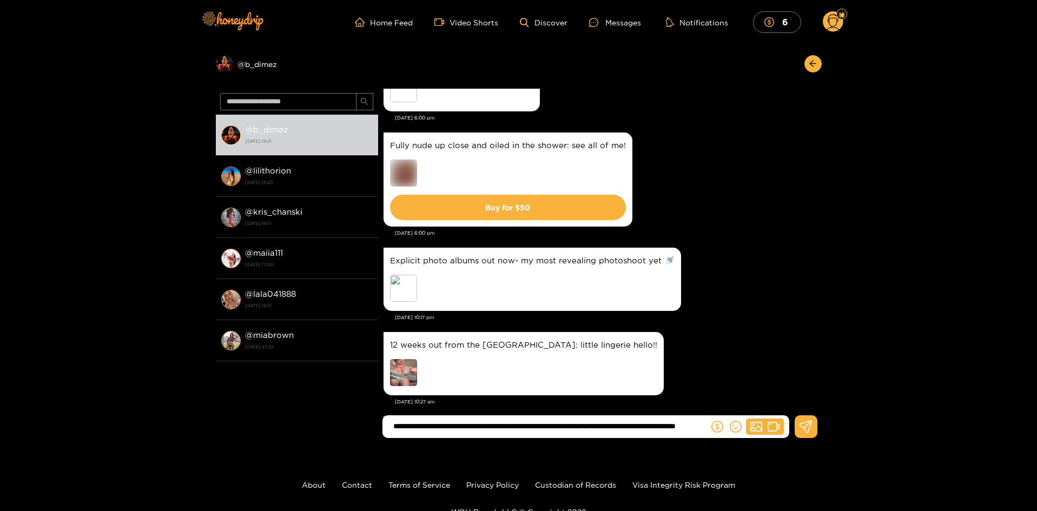
scroll to position [16037, 0]
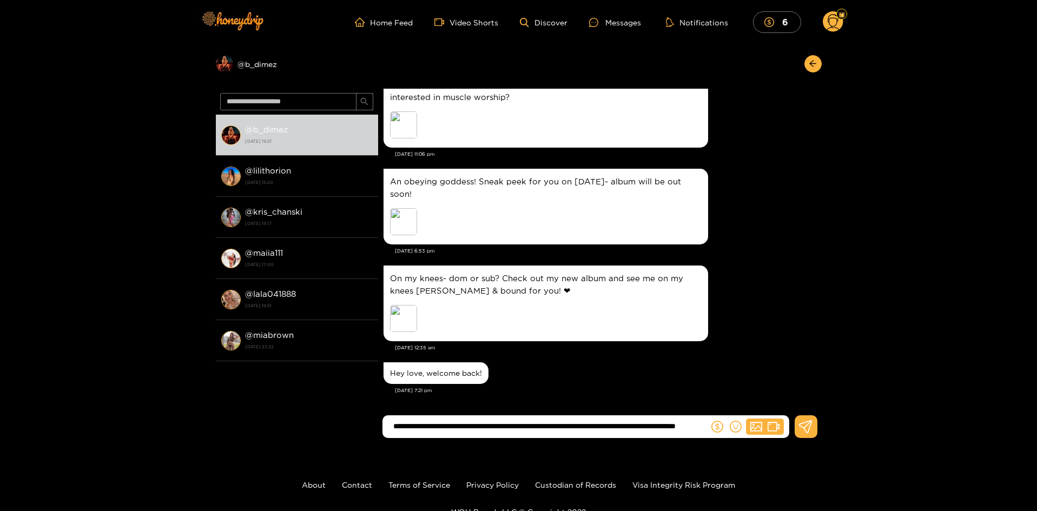
click at [687, 425] on input "**********" at bounding box center [548, 427] width 321 height 18
type input "**********"
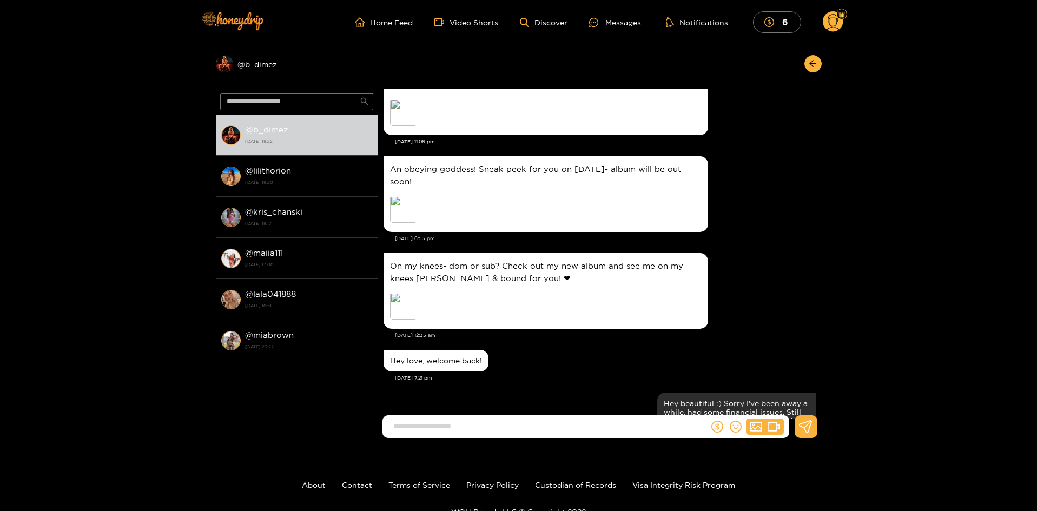
click at [821, 410] on div "Preview @ b_dimez @ b_dimez 14 August 2025 19:22 @ lilithorion 2 November 2024 …" at bounding box center [518, 245] width 1037 height 403
click at [749, 362] on div "Hey love, welcome back!" at bounding box center [600, 360] width 433 height 27
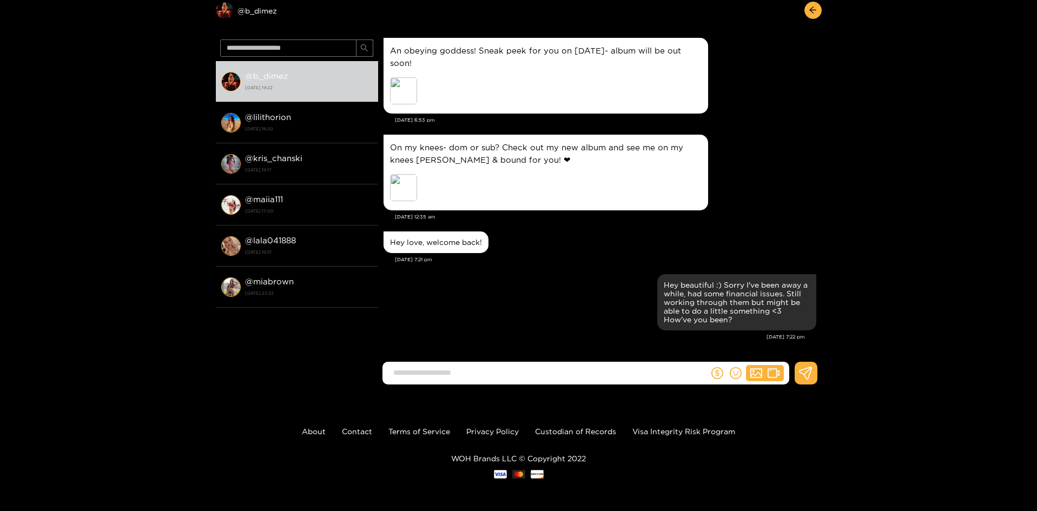
click at [642, 371] on input at bounding box center [548, 373] width 321 height 18
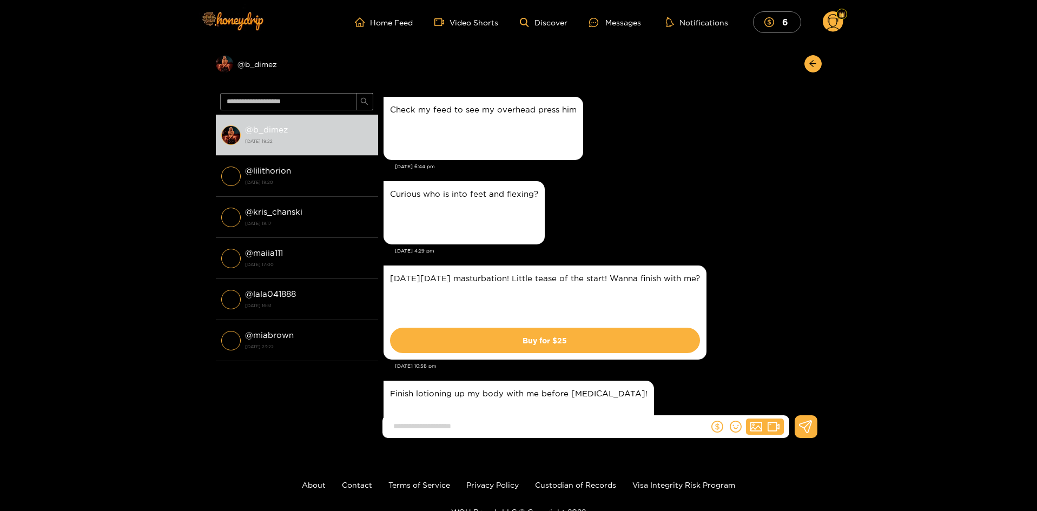
scroll to position [2050, 0]
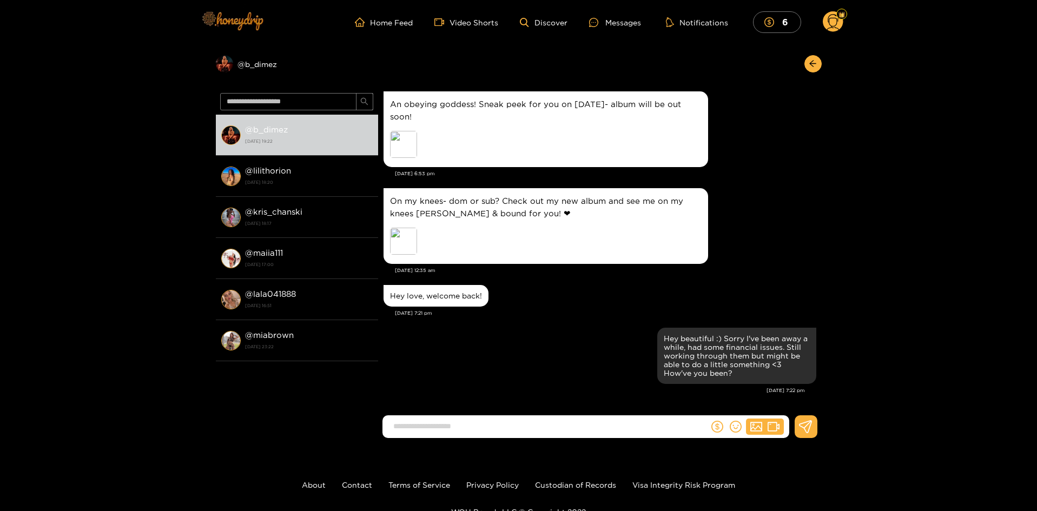
click at [252, 16] on img at bounding box center [232, 20] width 76 height 45
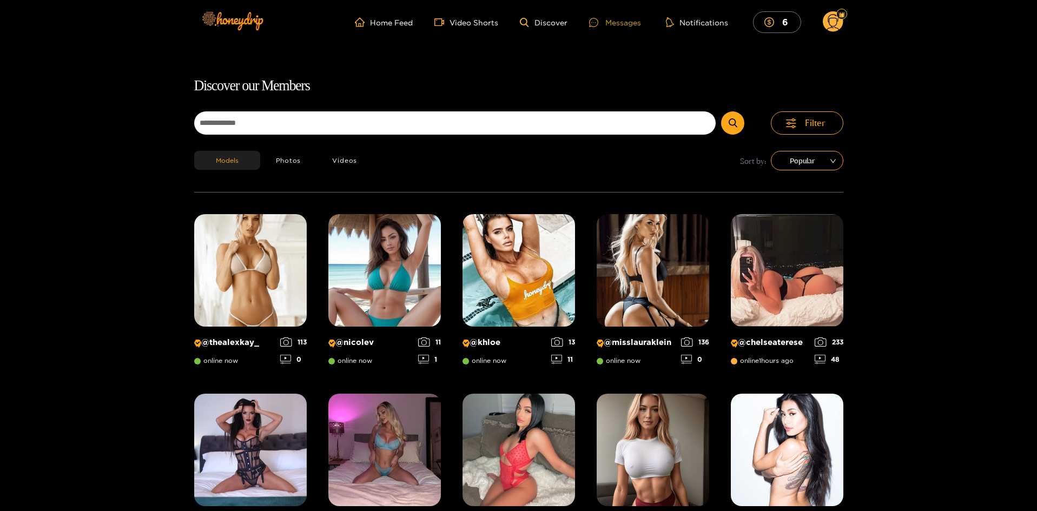
click at [635, 23] on div "Messages" at bounding box center [615, 22] width 52 height 12
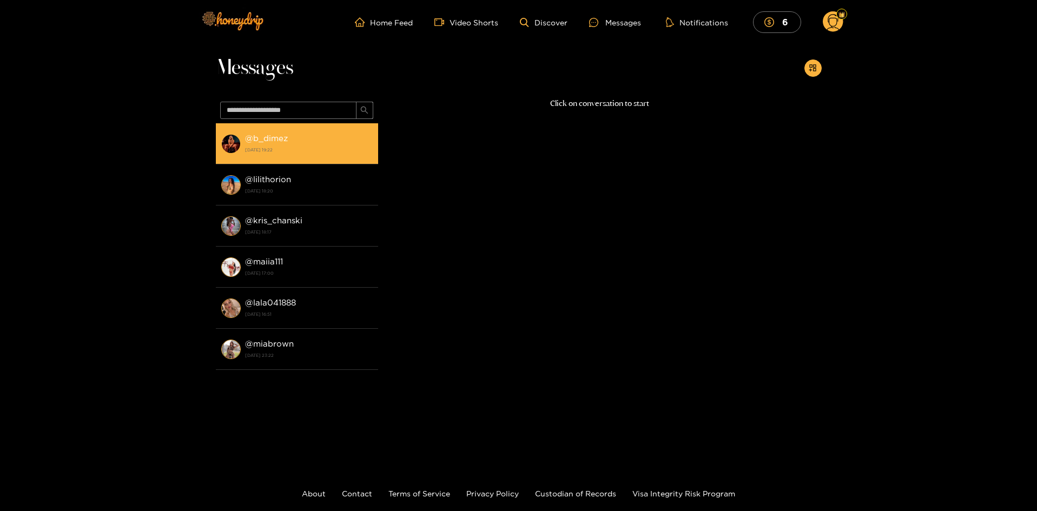
click at [280, 140] on strong "@ b_dimez" at bounding box center [266, 138] width 43 height 9
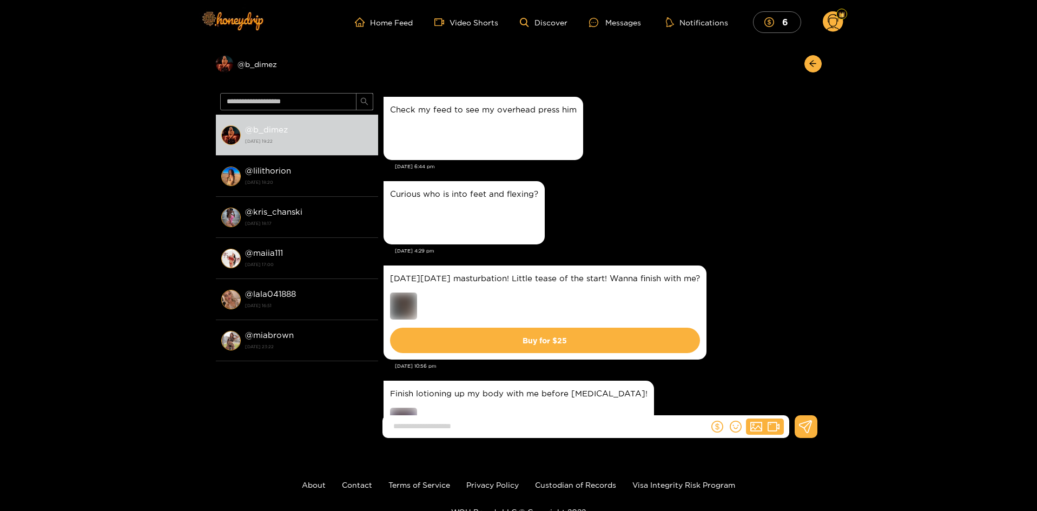
scroll to position [2050, 0]
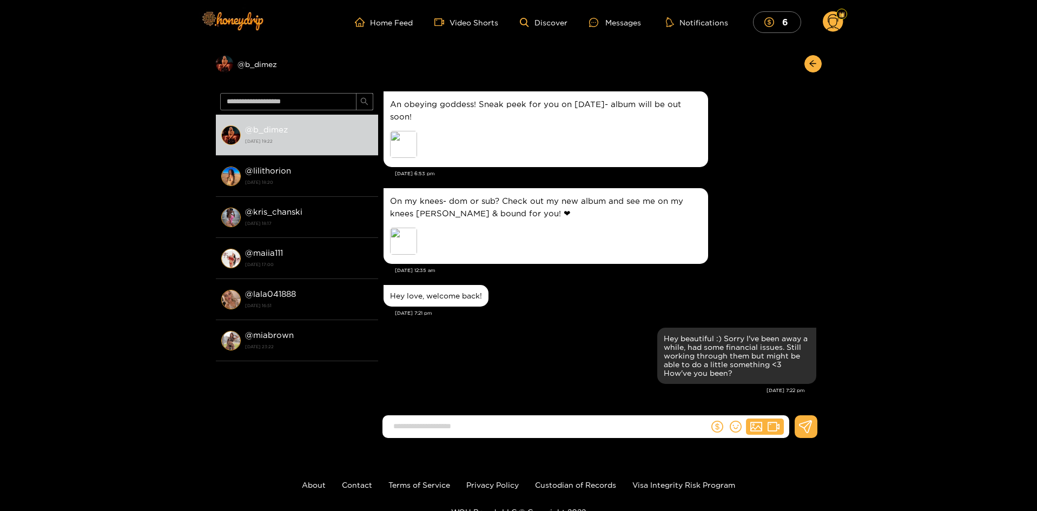
click at [538, 432] on input at bounding box center [548, 427] width 321 height 18
type input "*"
click at [242, 17] on img at bounding box center [232, 20] width 76 height 45
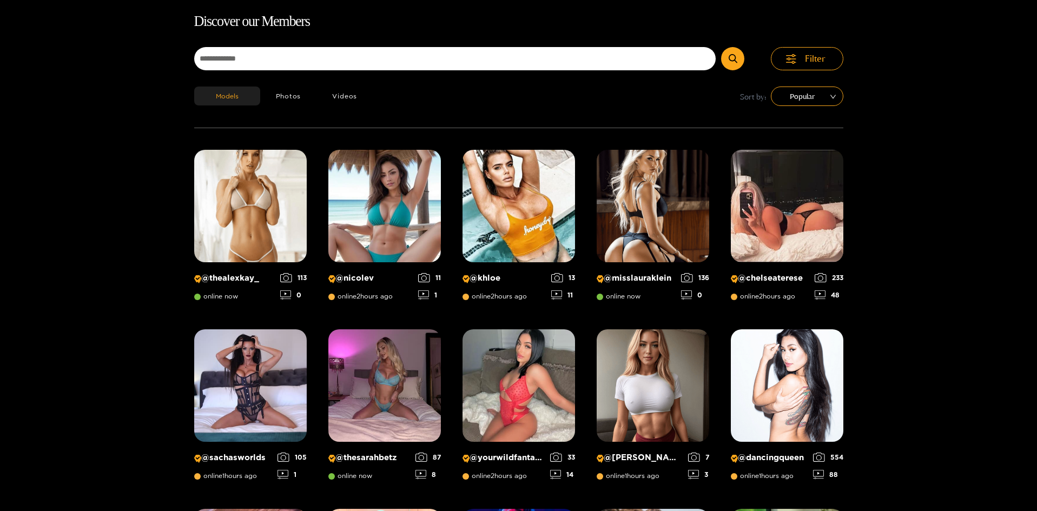
scroll to position [69, 0]
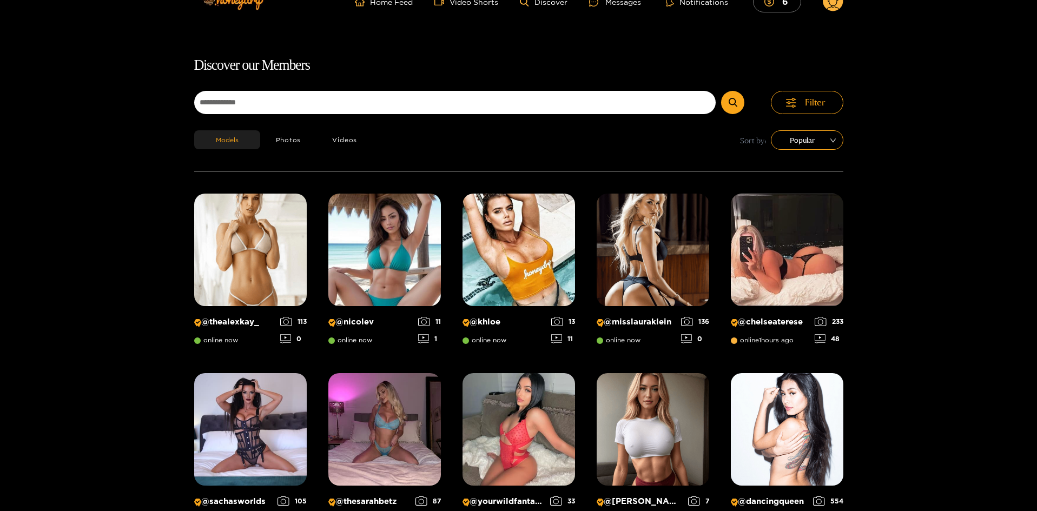
scroll to position [0, 0]
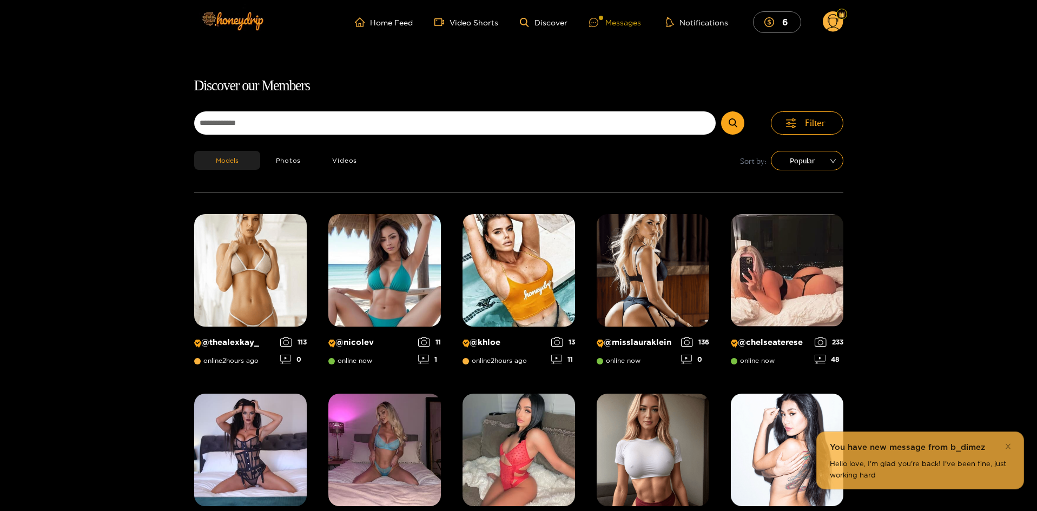
click at [611, 23] on div "Messages" at bounding box center [615, 22] width 52 height 12
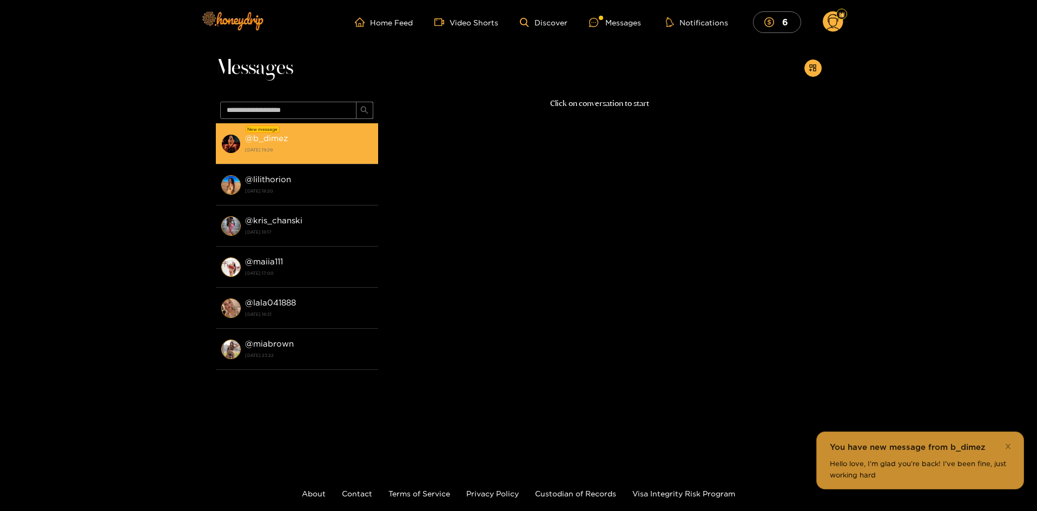
click at [316, 149] on strong "14 August 2025 19:29" at bounding box center [309, 150] width 128 height 10
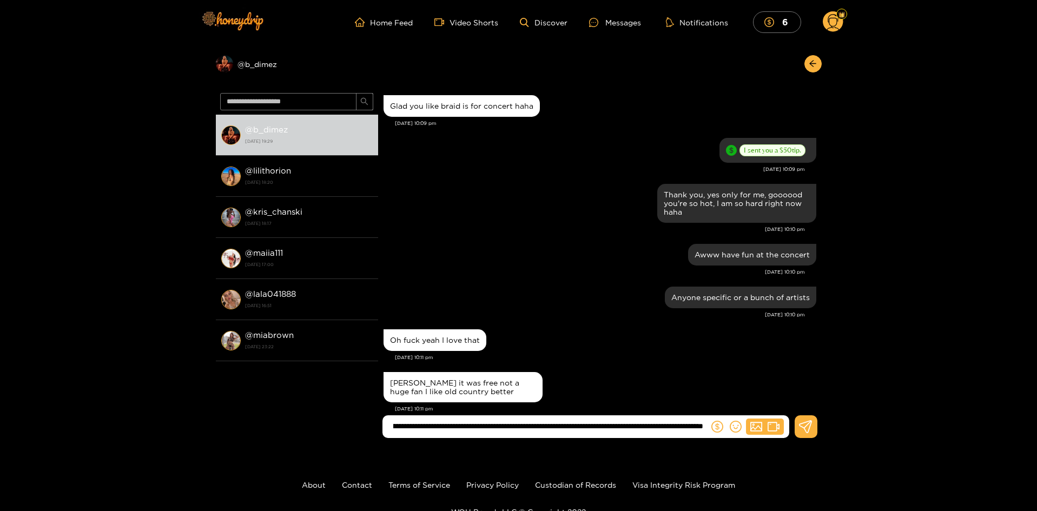
click at [688, 423] on input "**********" at bounding box center [548, 427] width 321 height 18
type input "**********"
click at [812, 437] on button at bounding box center [806, 426] width 23 height 23
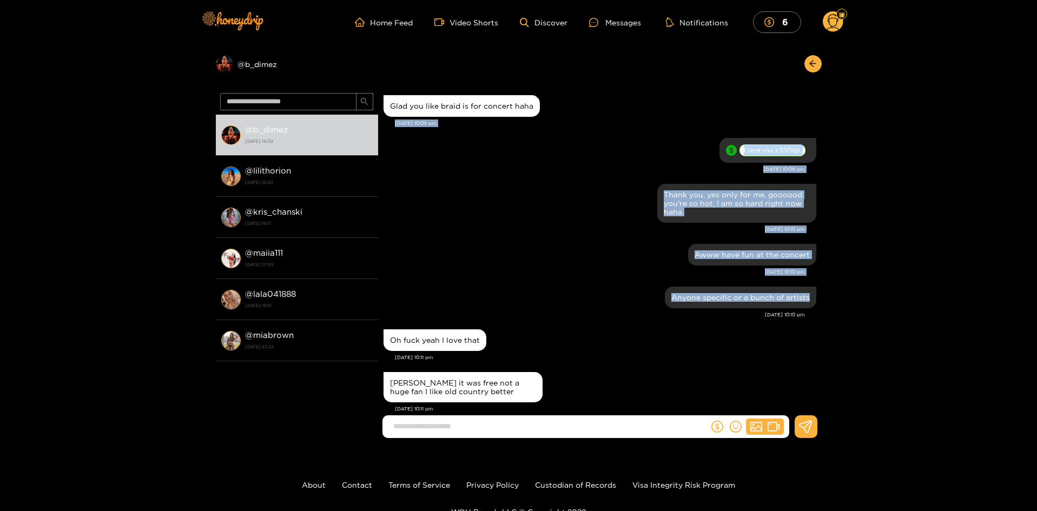
drag, startPoint x: 822, startPoint y: 113, endPoint x: 829, endPoint y: 327, distance: 213.8
click at [829, 327] on div "Preview @ b_dimez @ b_dimez 14 August 2025 19:30 @ lilithorion 2 November 2024 …" at bounding box center [518, 245] width 1037 height 403
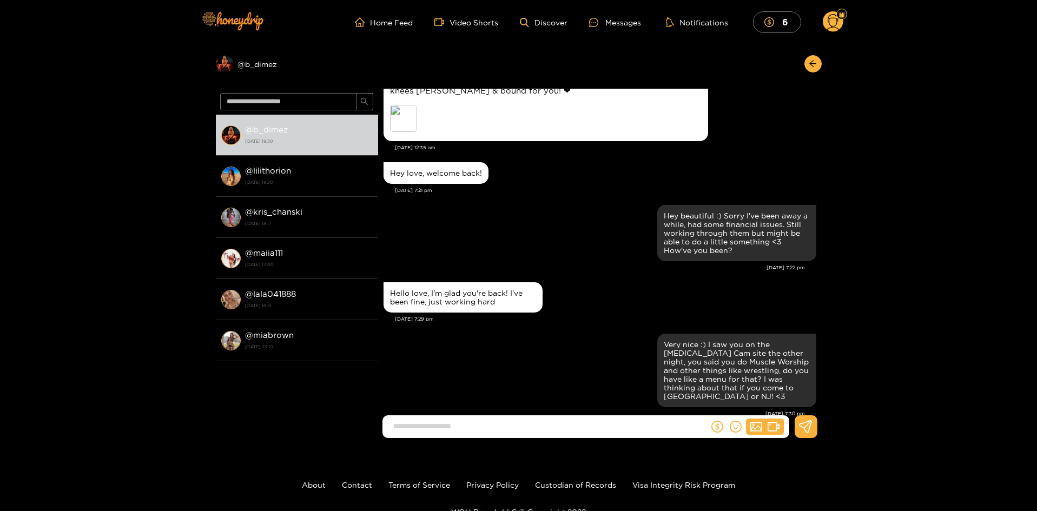
scroll to position [27510, 0]
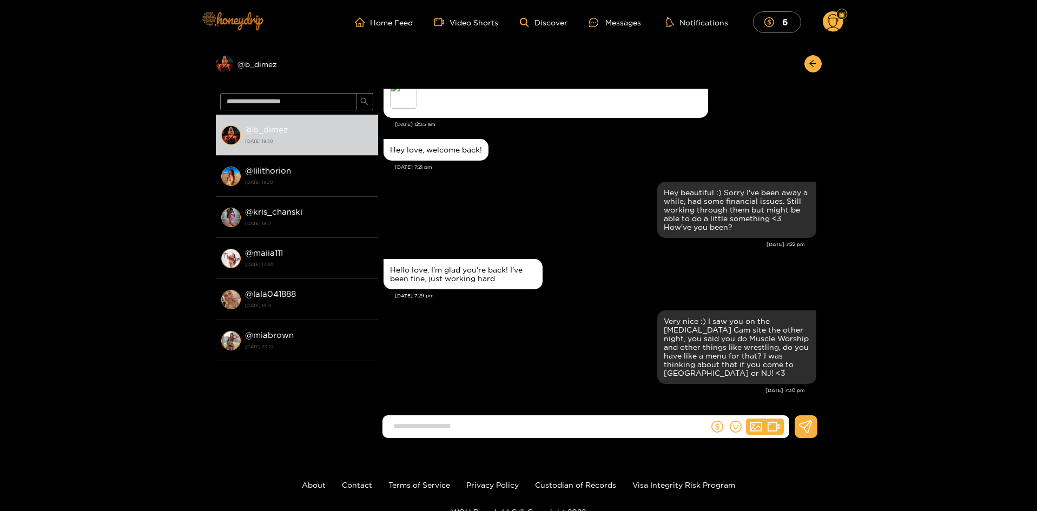
click at [235, 18] on img at bounding box center [232, 20] width 76 height 45
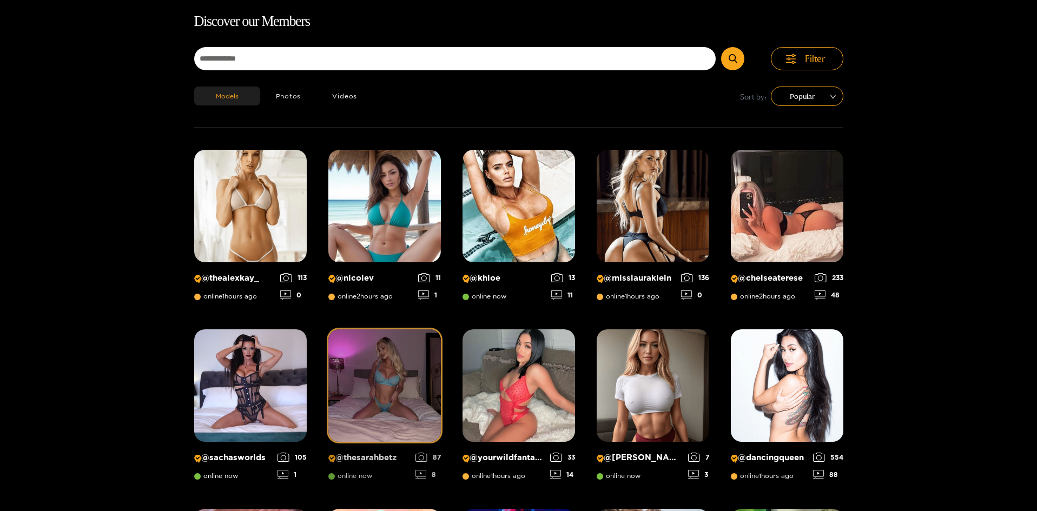
scroll to position [69, 0]
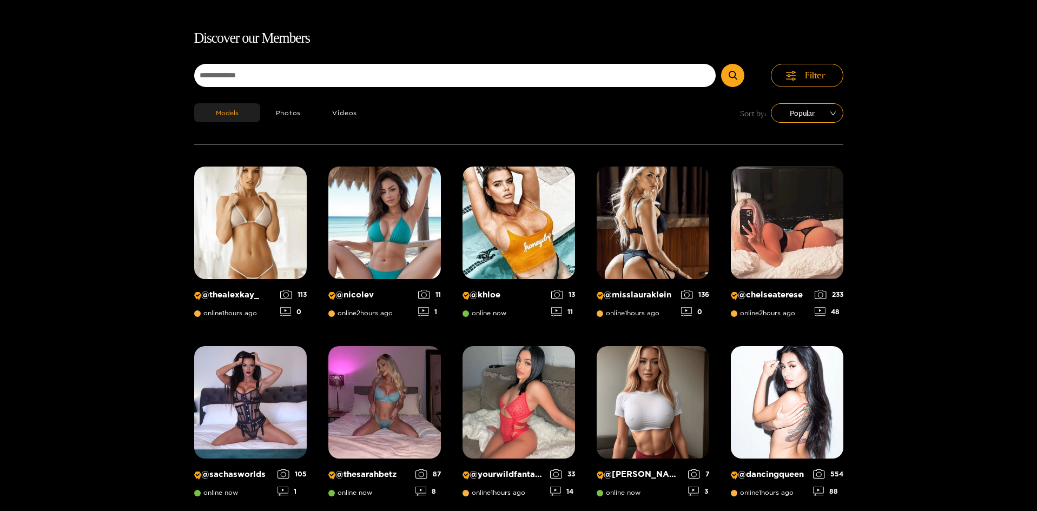
scroll to position [0, 0]
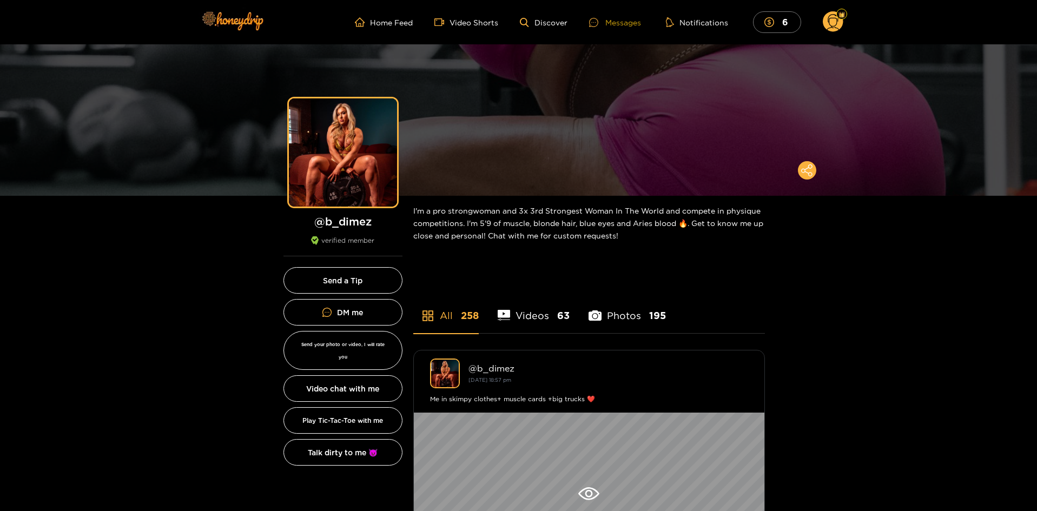
click at [630, 19] on div "Messages" at bounding box center [615, 22] width 52 height 12
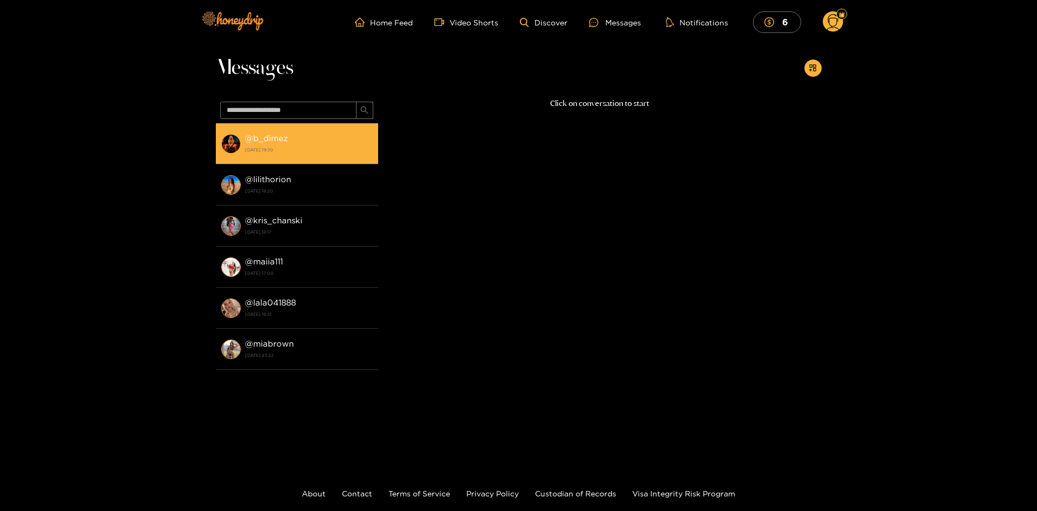
click at [325, 139] on div "@ b_dimez 14 August 2025 19:30" at bounding box center [309, 143] width 128 height 24
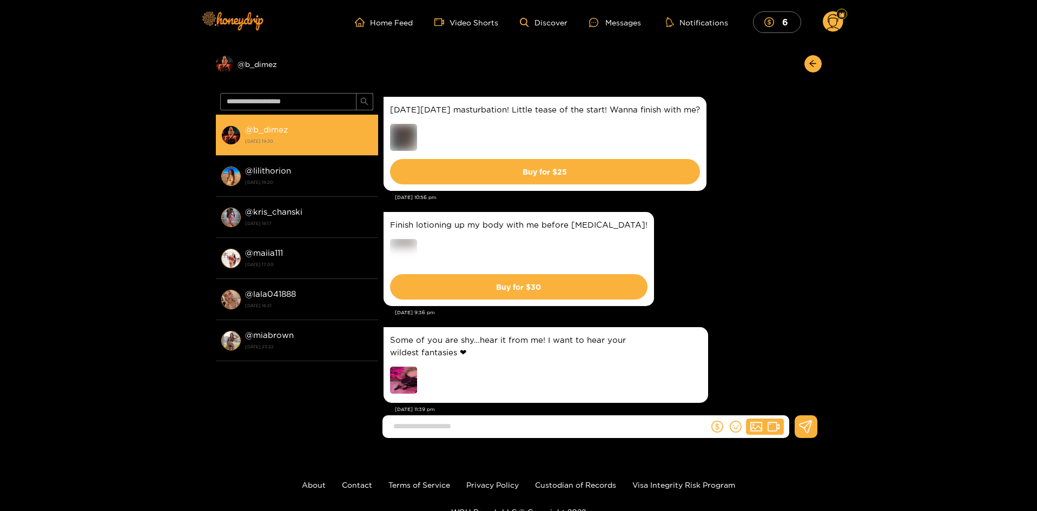
scroll to position [2019, 0]
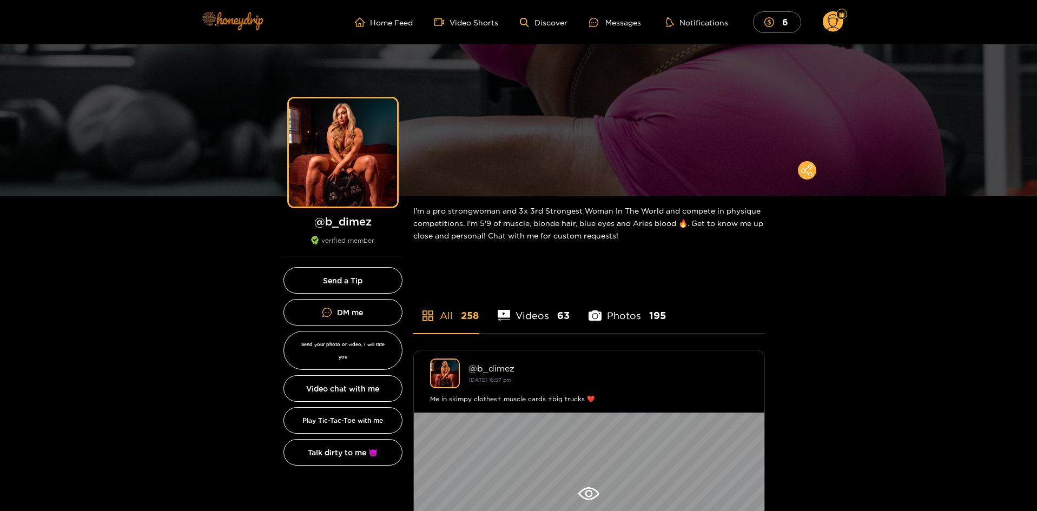
click at [229, 16] on img at bounding box center [232, 20] width 76 height 45
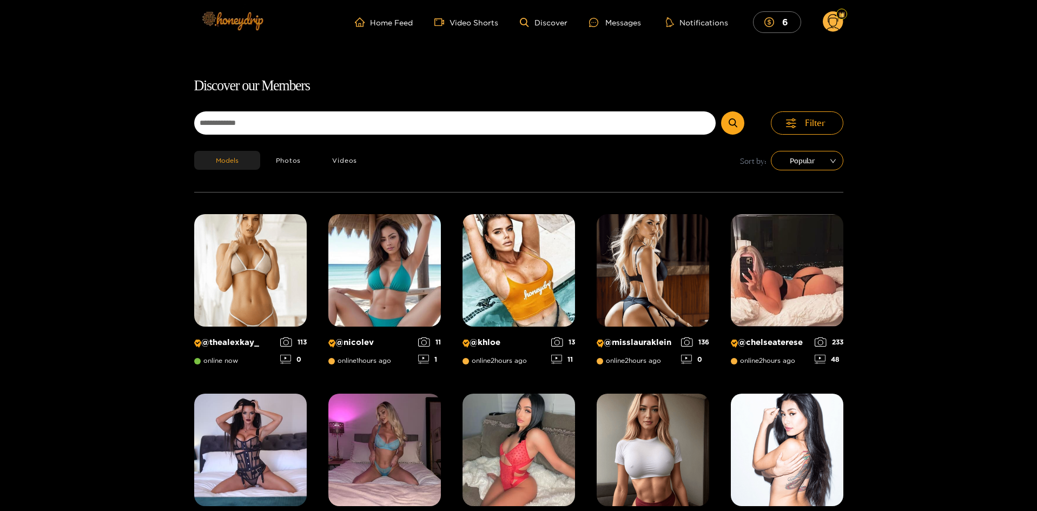
scroll to position [69, 0]
